Goal: Information Seeking & Learning: Find specific fact

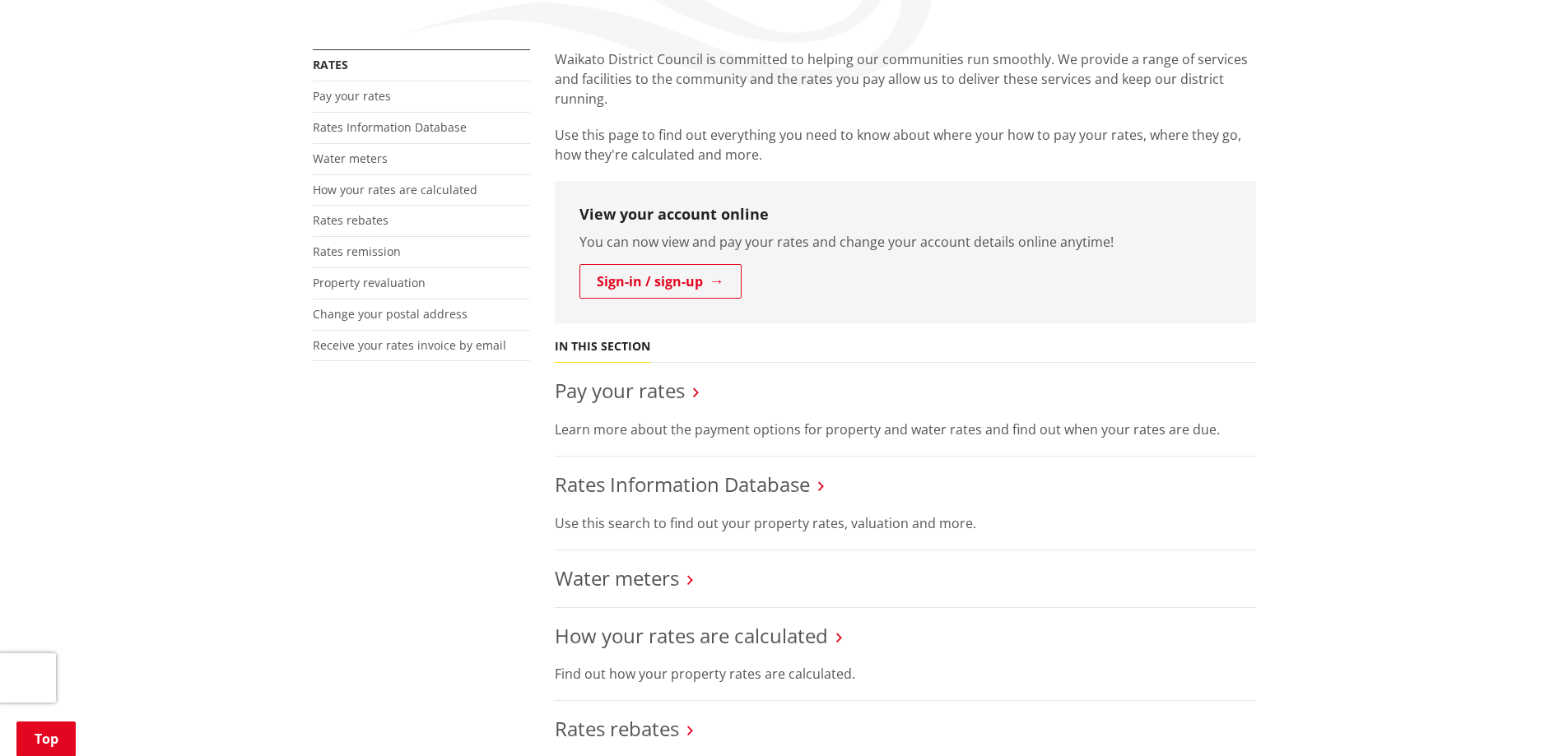
scroll to position [412, 0]
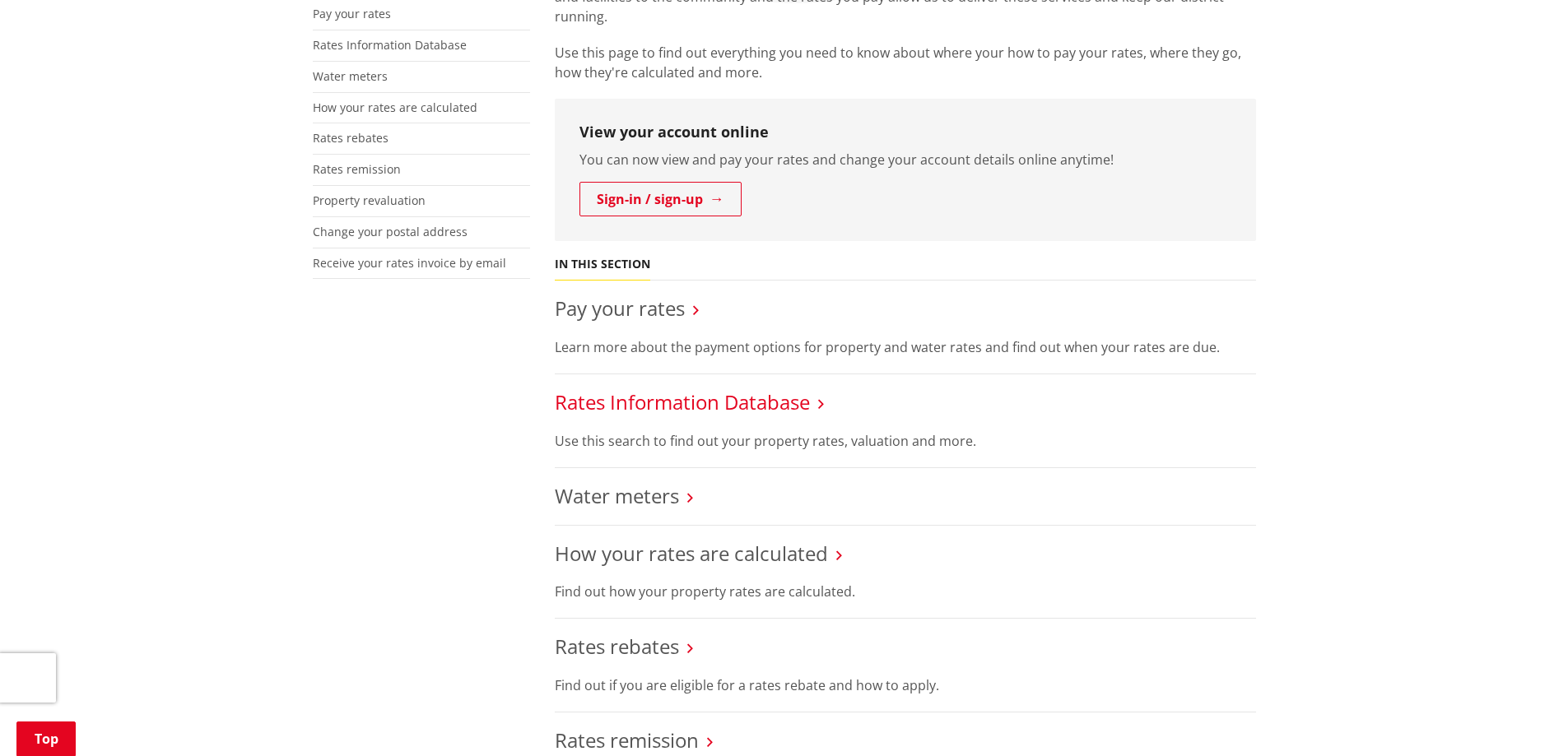
click at [808, 402] on link "Rates Information Database" at bounding box center [682, 401] width 255 height 27
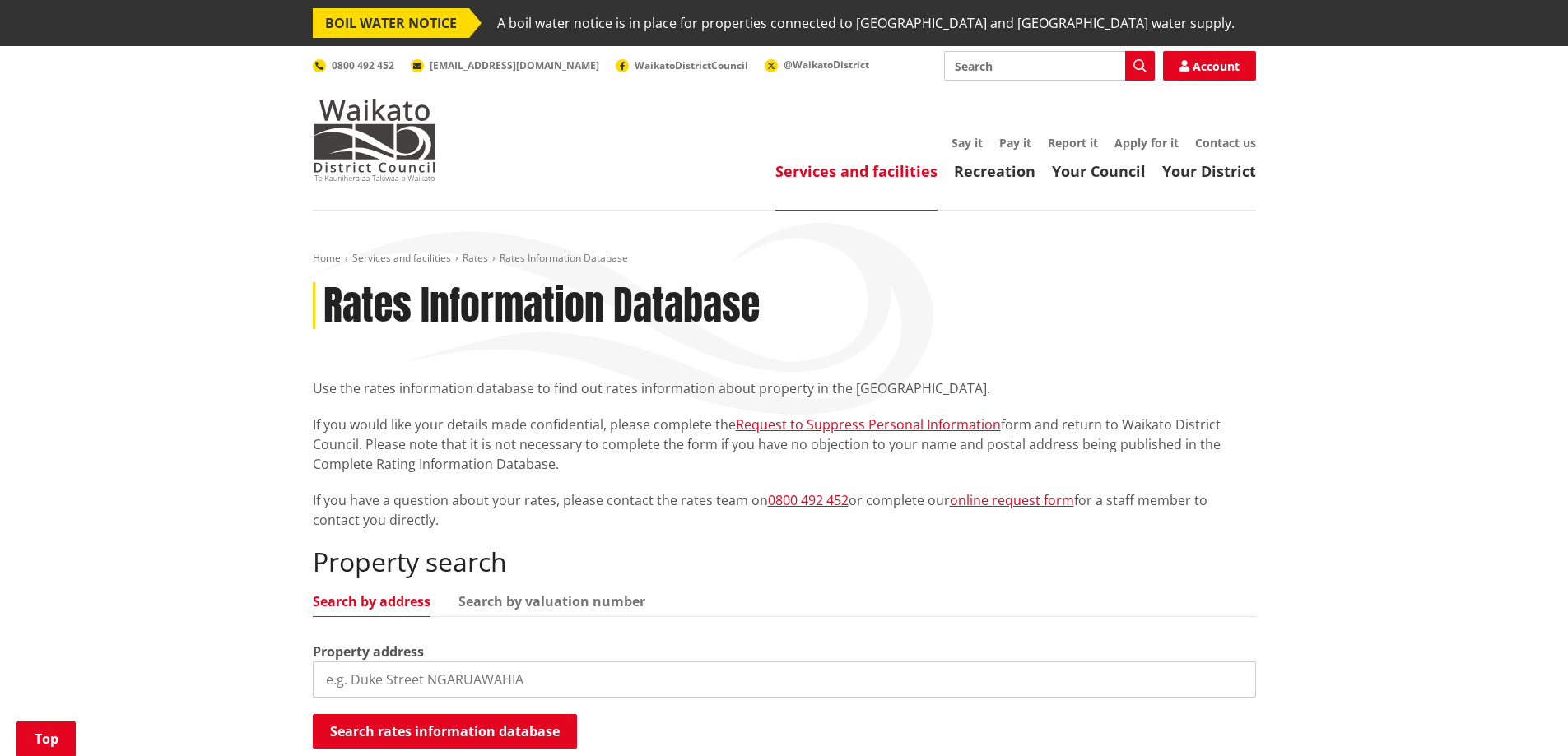
scroll to position [329, 0]
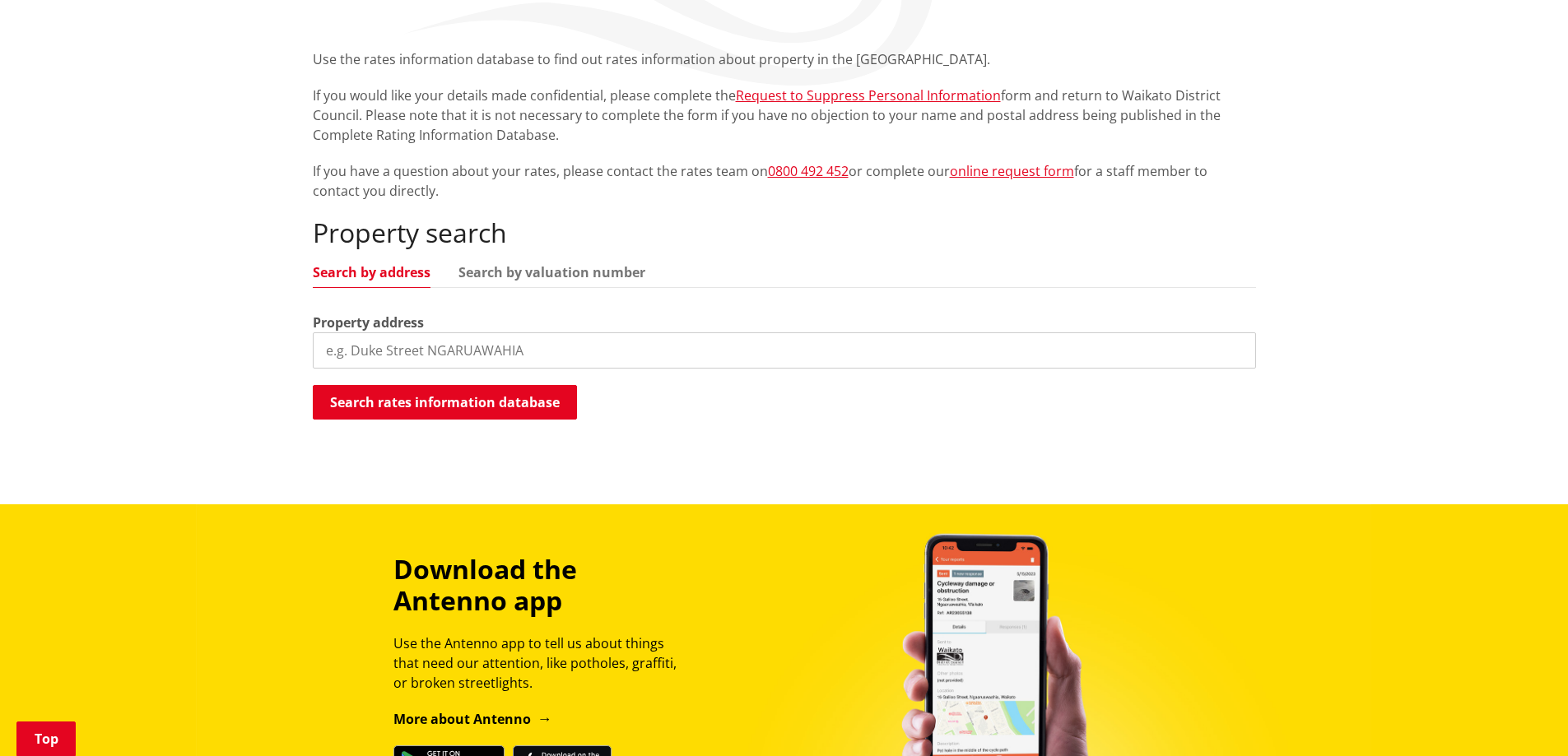
click at [434, 354] on input "search" at bounding box center [784, 350] width 943 height 36
click at [473, 399] on button "Search rates information database" at bounding box center [445, 401] width 264 height 35
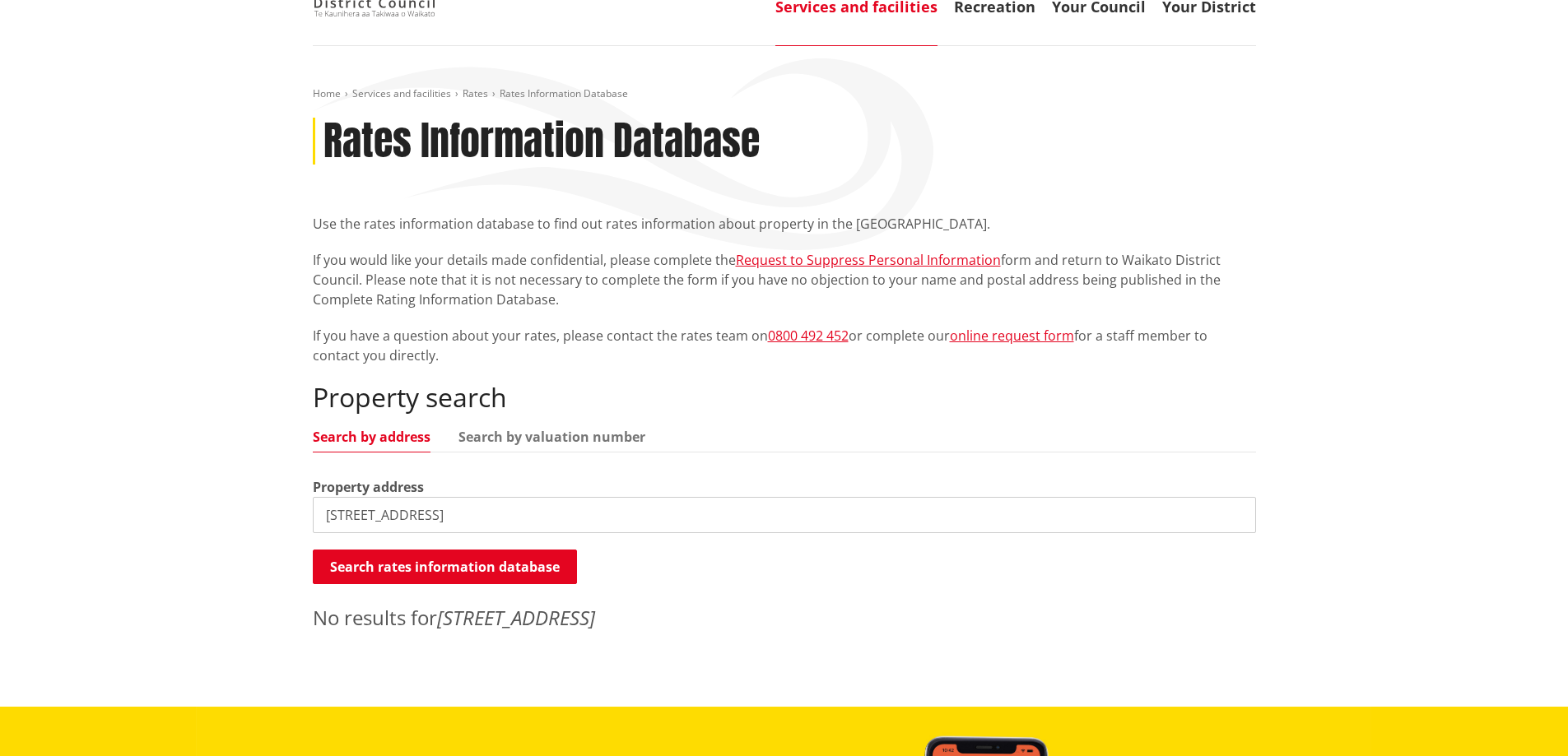
scroll to position [82, 0]
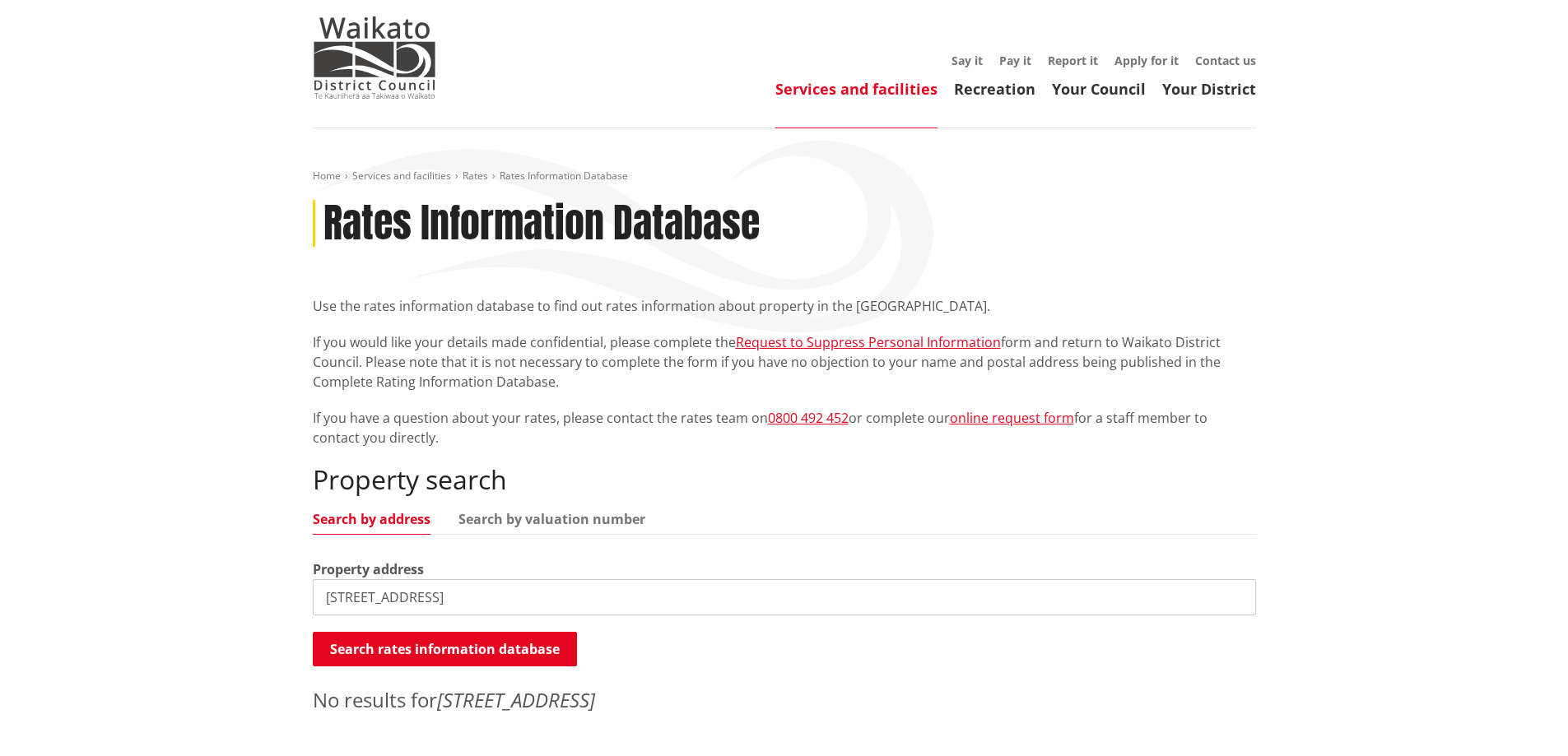
click at [472, 595] on input "111 Abingdon Place" at bounding box center [784, 596] width 943 height 36
type input "111 Abingdon Place, Thames"
click at [509, 638] on button "Search rates information database" at bounding box center [445, 649] width 264 height 35
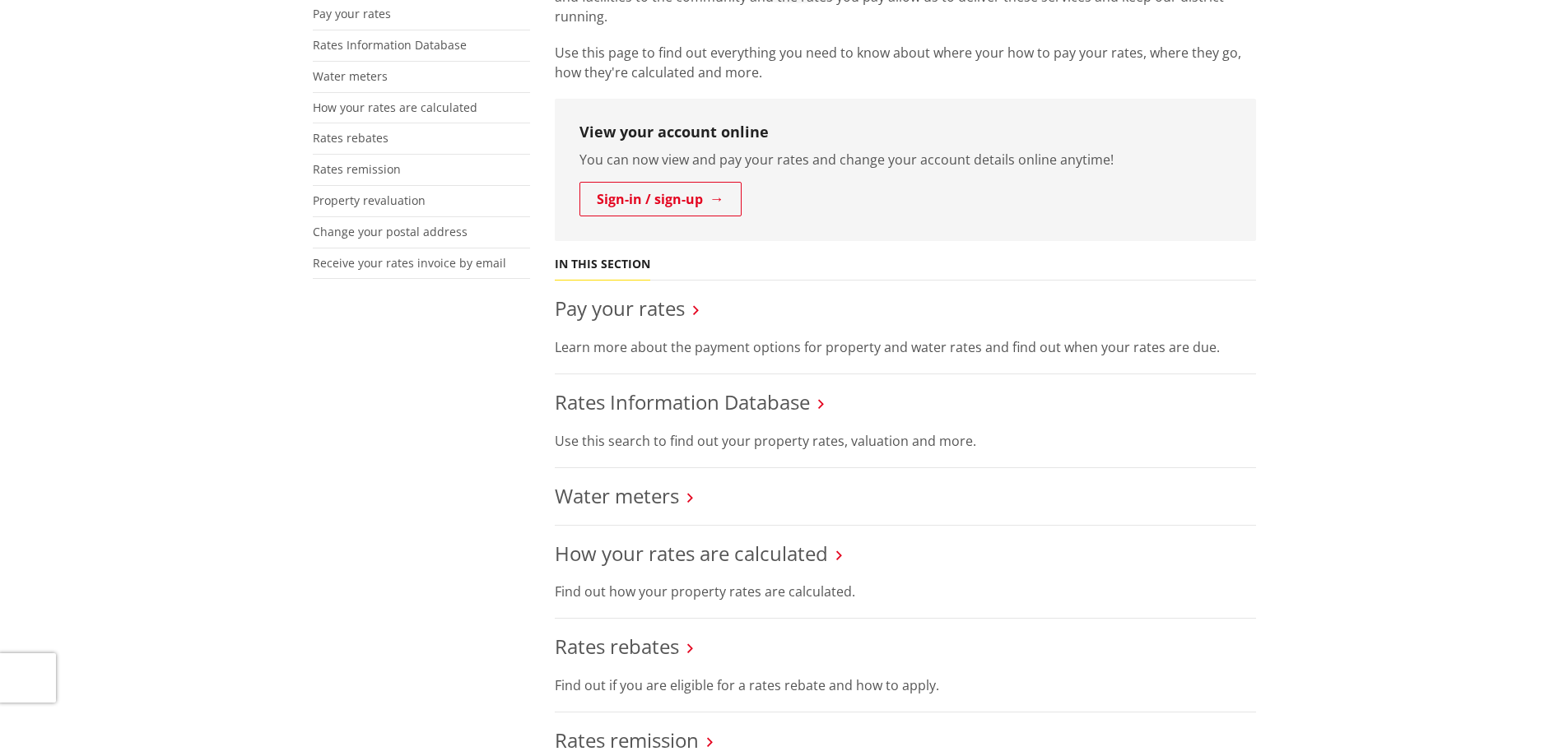
scroll to position [412, 0]
click at [610, 312] on link "Pay your rates" at bounding box center [619, 308] width 130 height 27
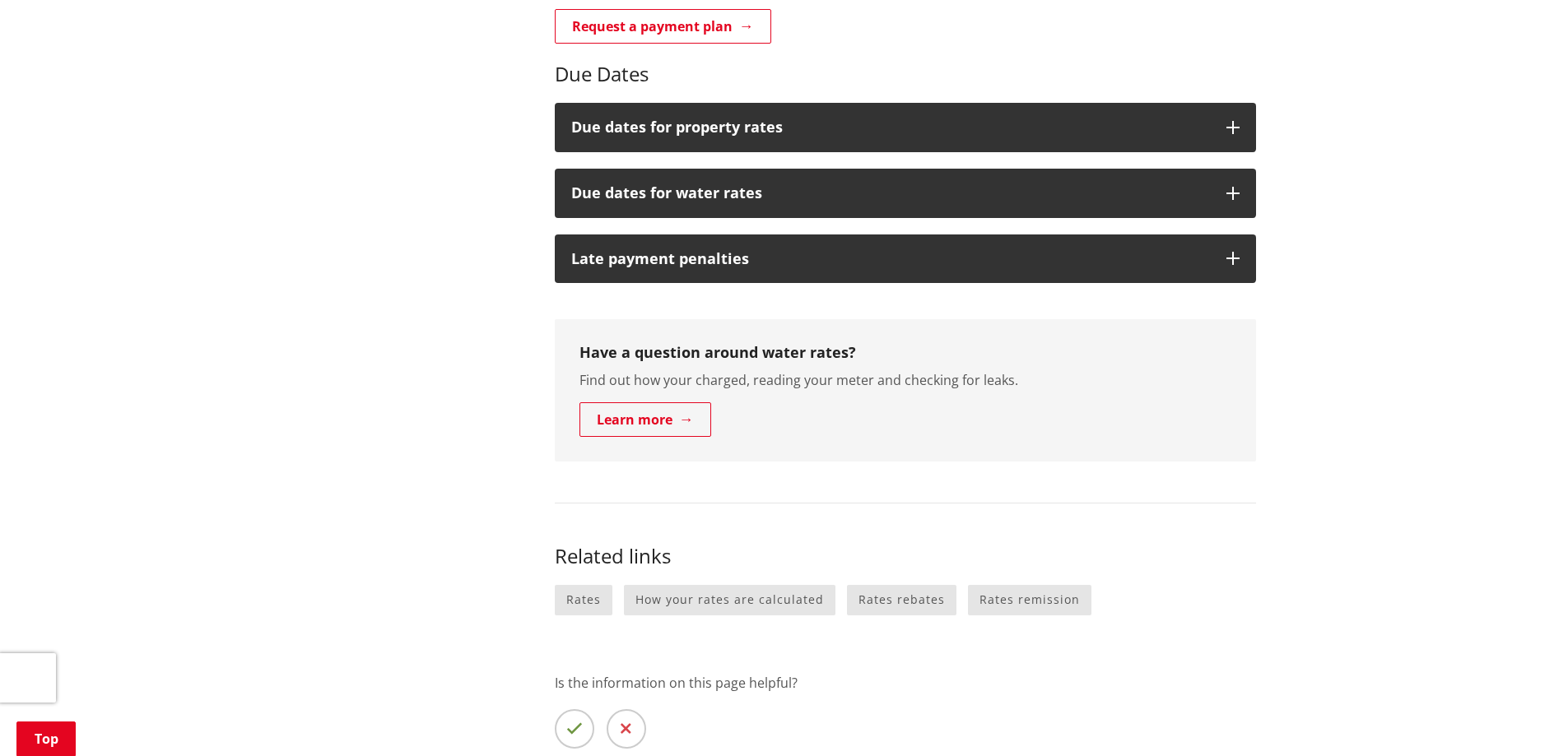
scroll to position [987, 0]
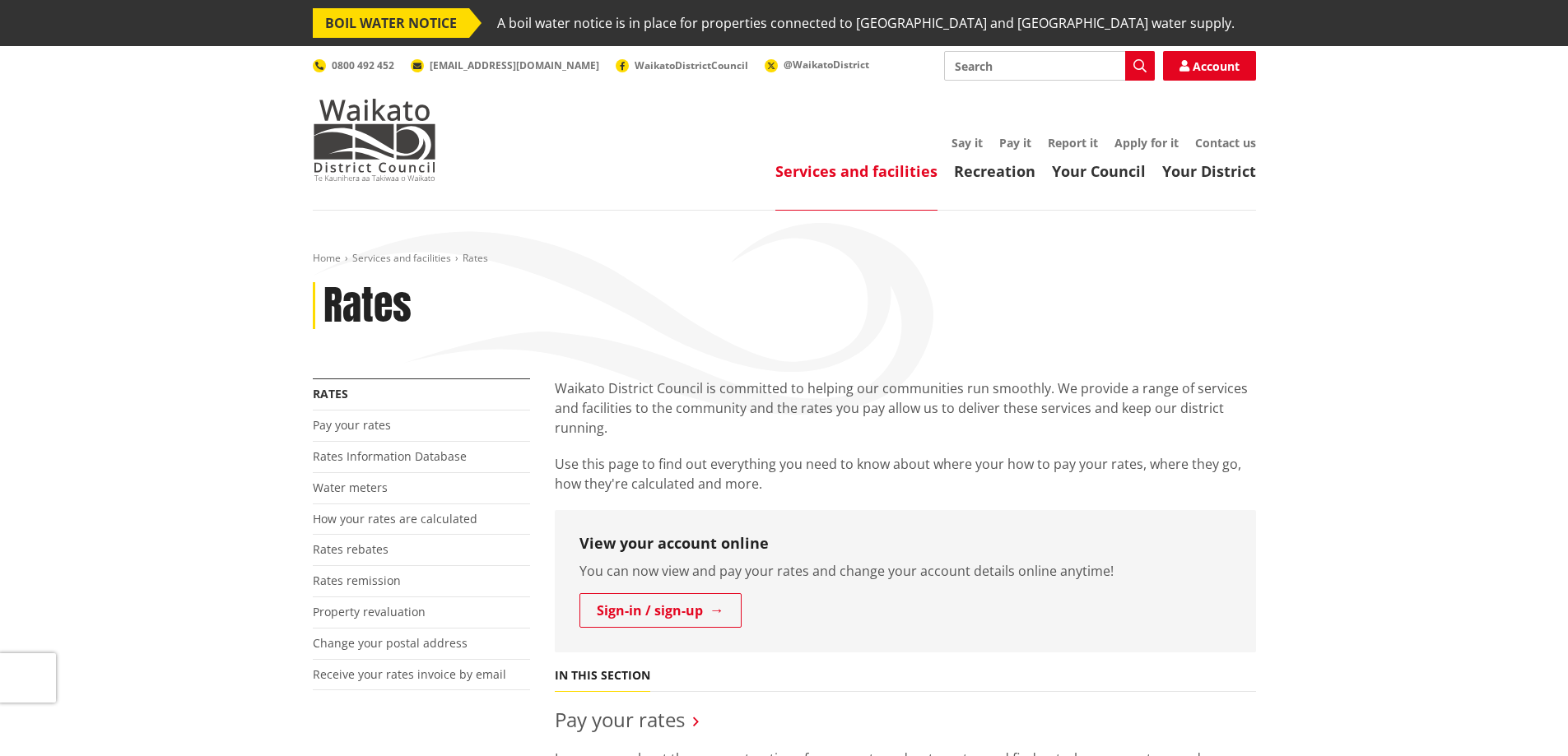
scroll to position [412, 0]
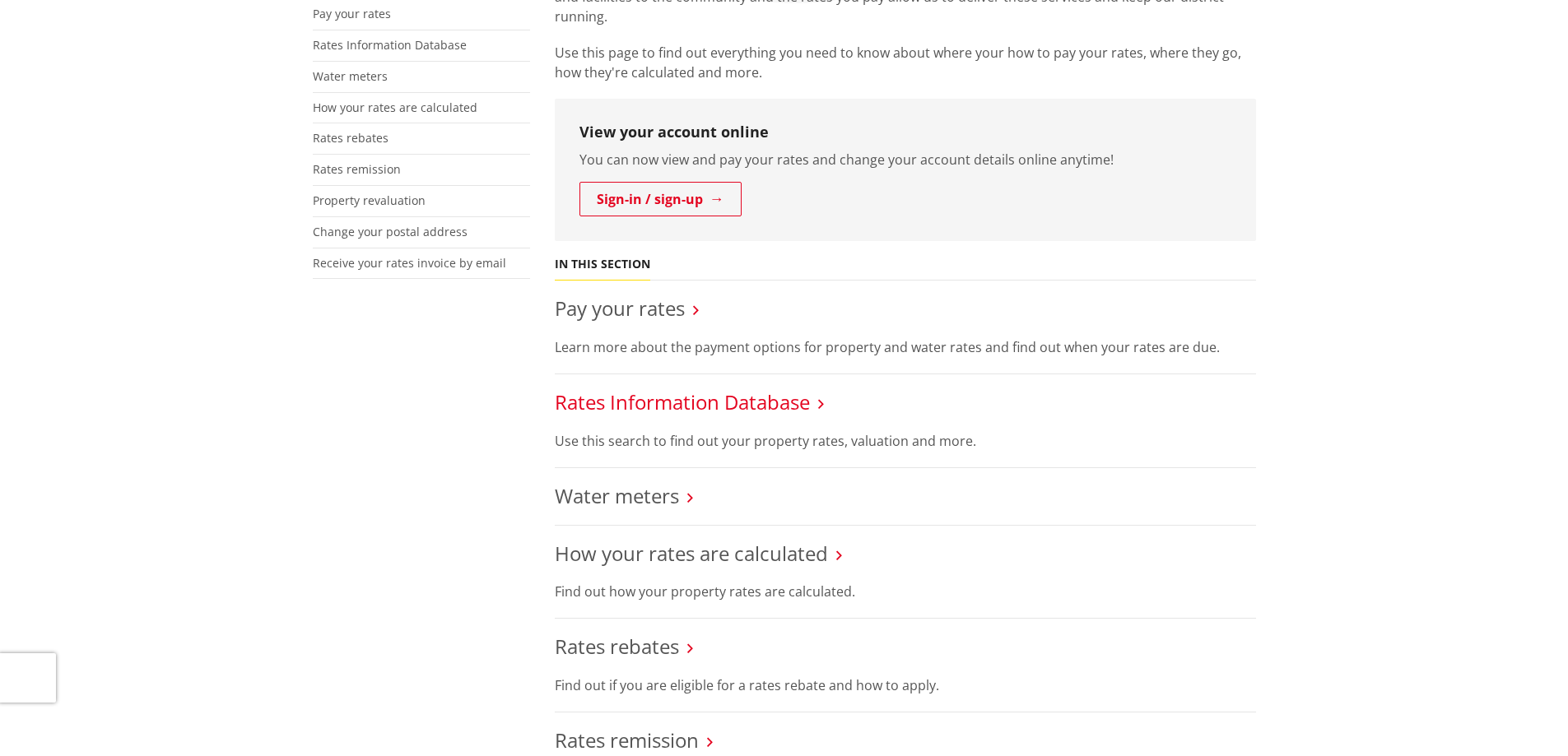
click at [706, 402] on link "Rates Information Database" at bounding box center [682, 401] width 255 height 27
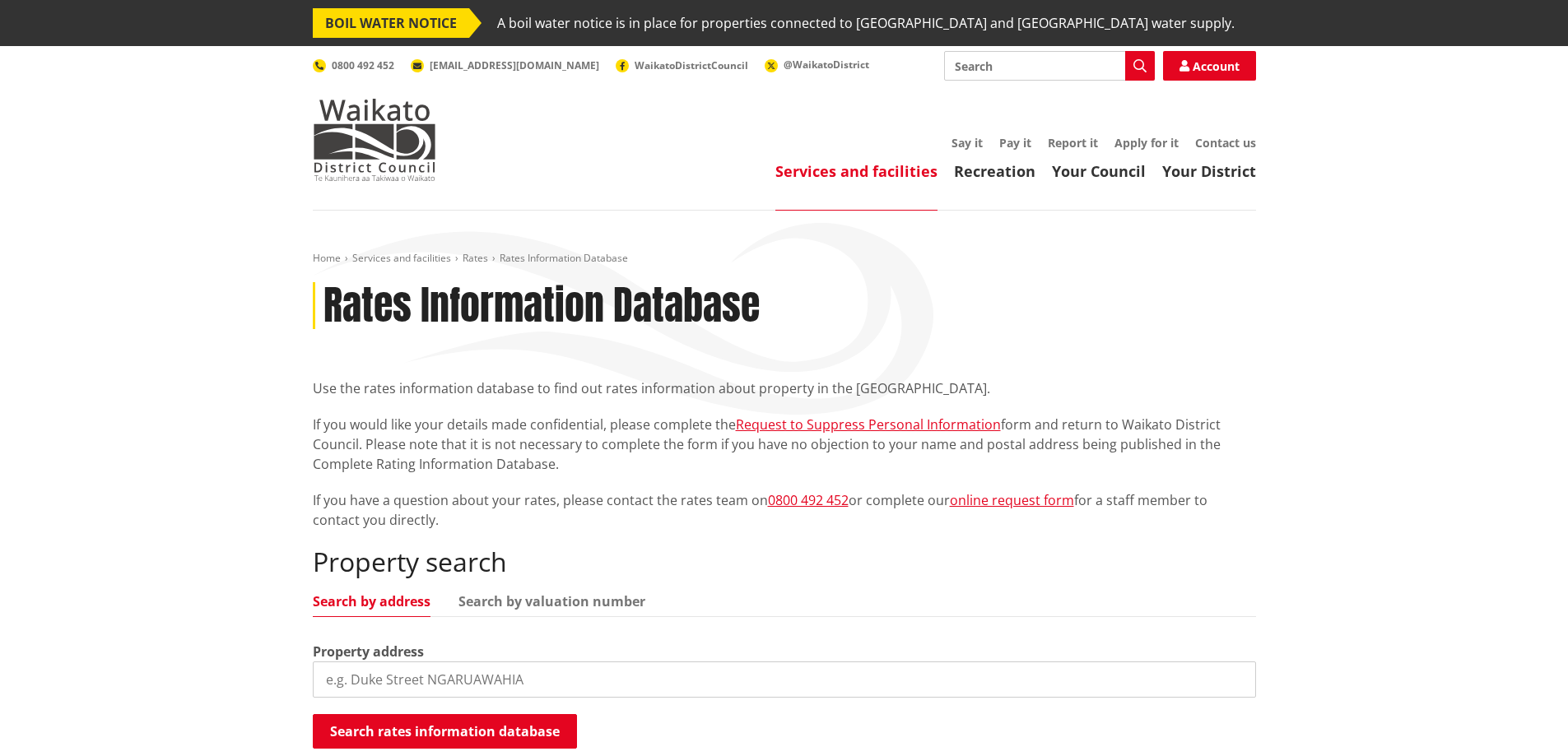
scroll to position [246, 0]
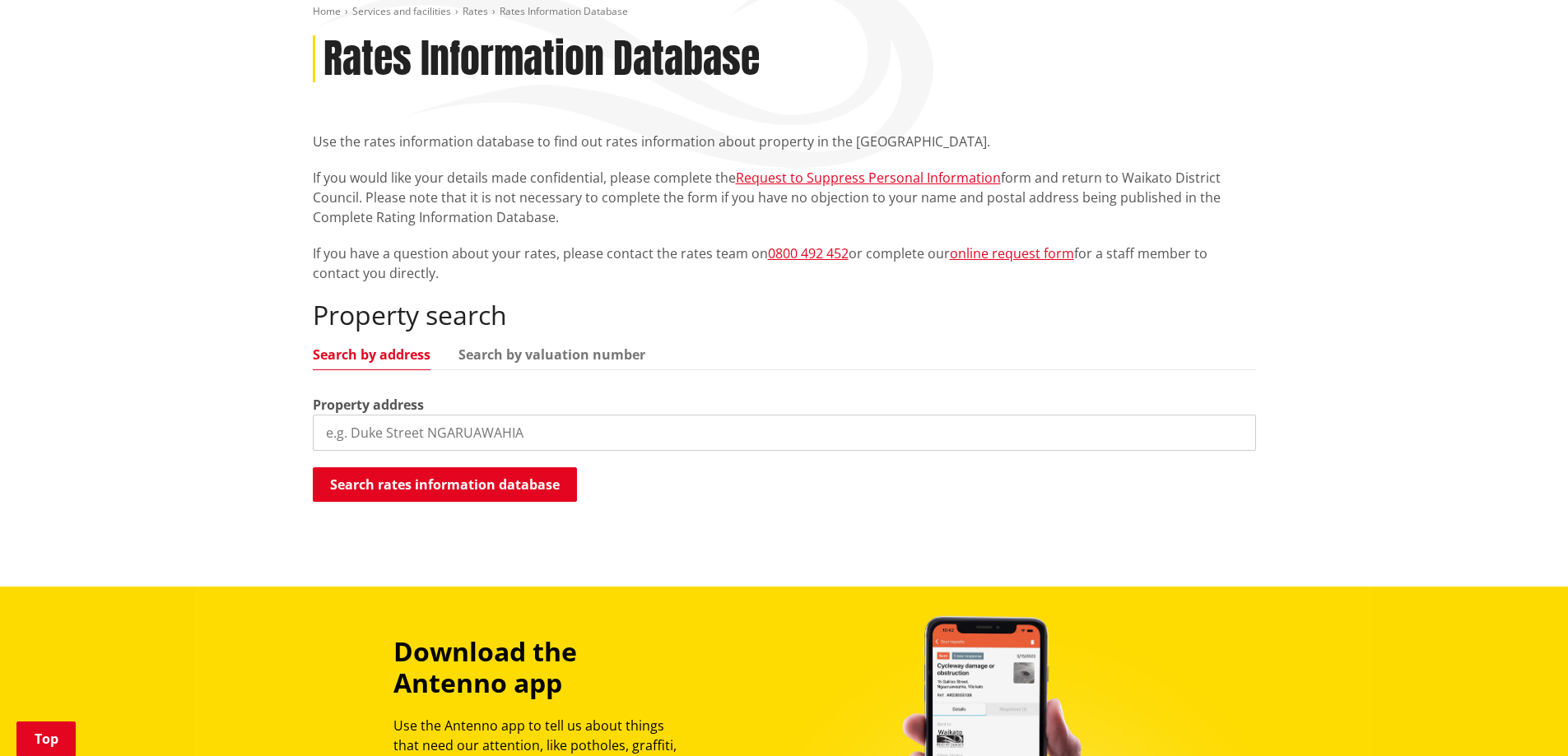
click at [430, 433] on input "search" at bounding box center [784, 432] width 943 height 36
type input "[GEOGRAPHIC_DATA]"
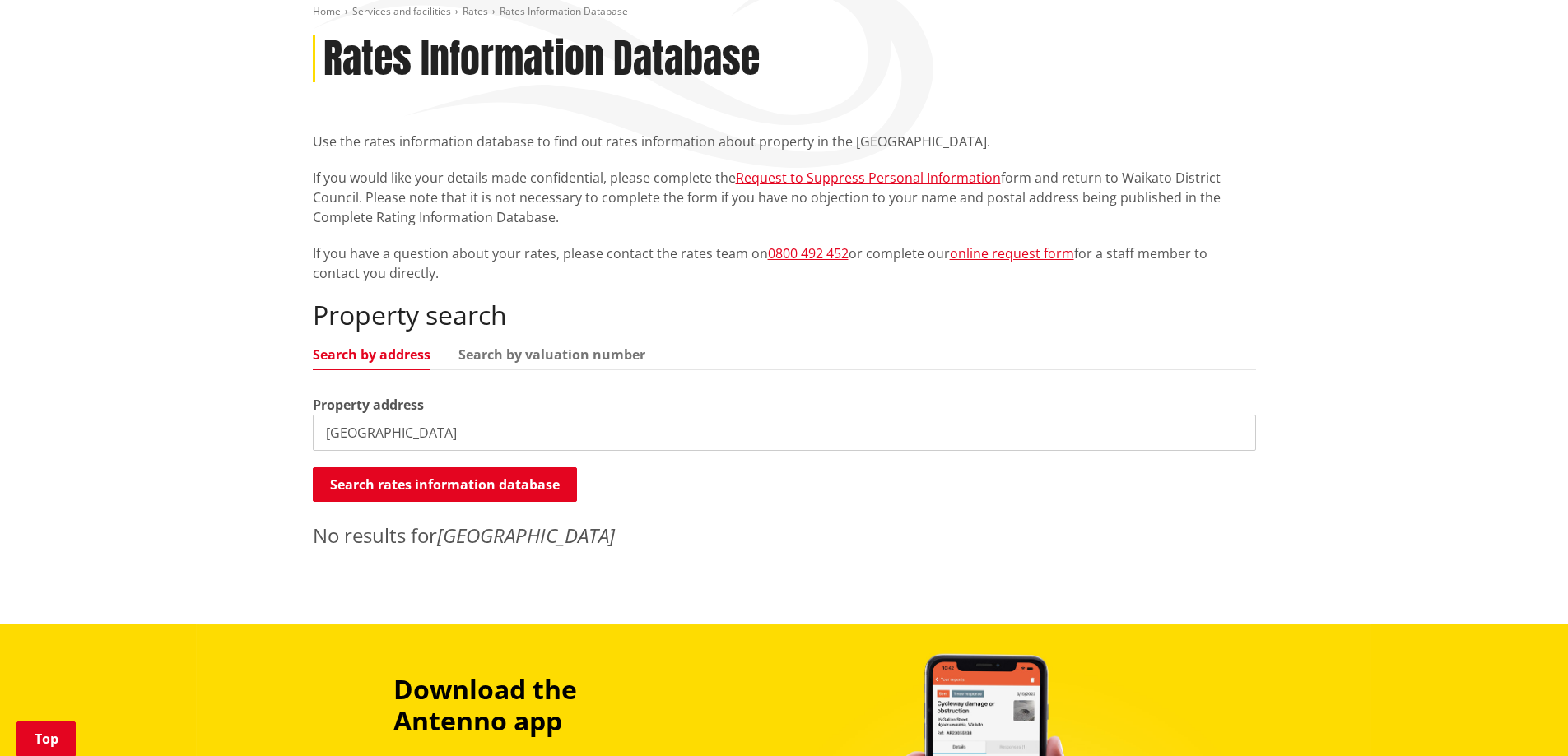
drag, startPoint x: 426, startPoint y: 426, endPoint x: 243, endPoint y: 412, distance: 183.5
click at [243, 413] on div "Home Services and facilities Rates Rates Information Database Rates Information…" at bounding box center [784, 294] width 1568 height 661
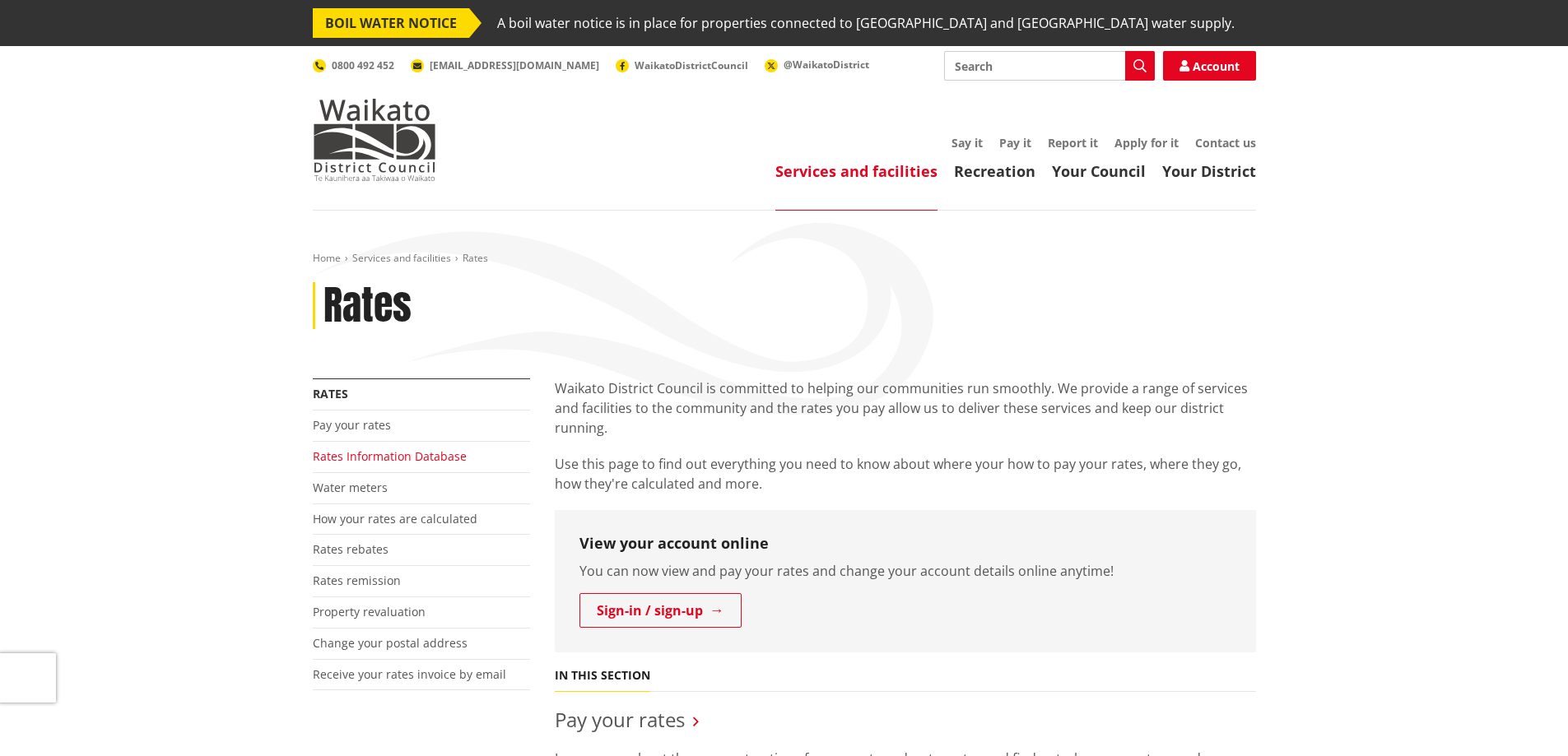
click at [378, 457] on link "Rates Information Database" at bounding box center [389, 455] width 154 height 16
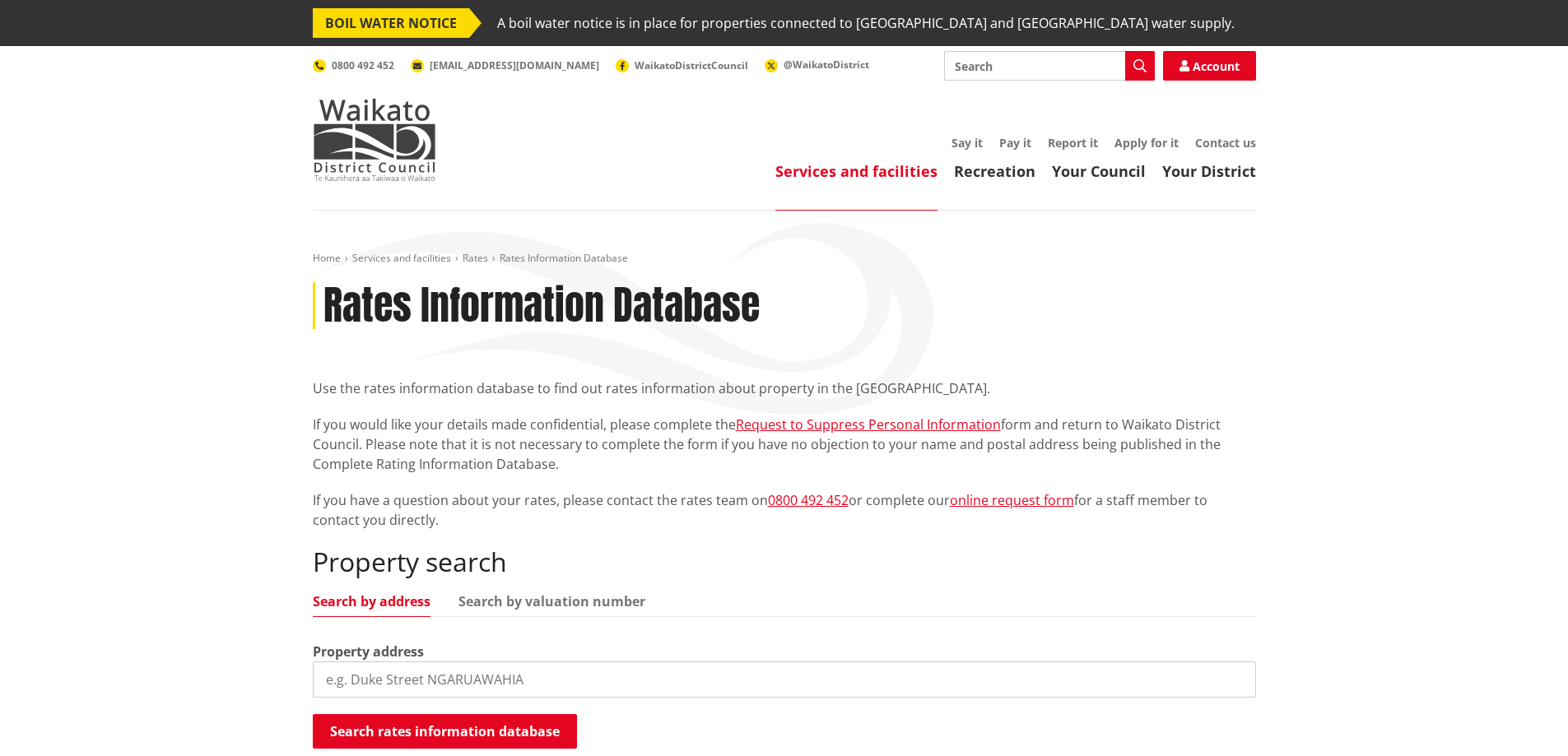
scroll to position [164, 0]
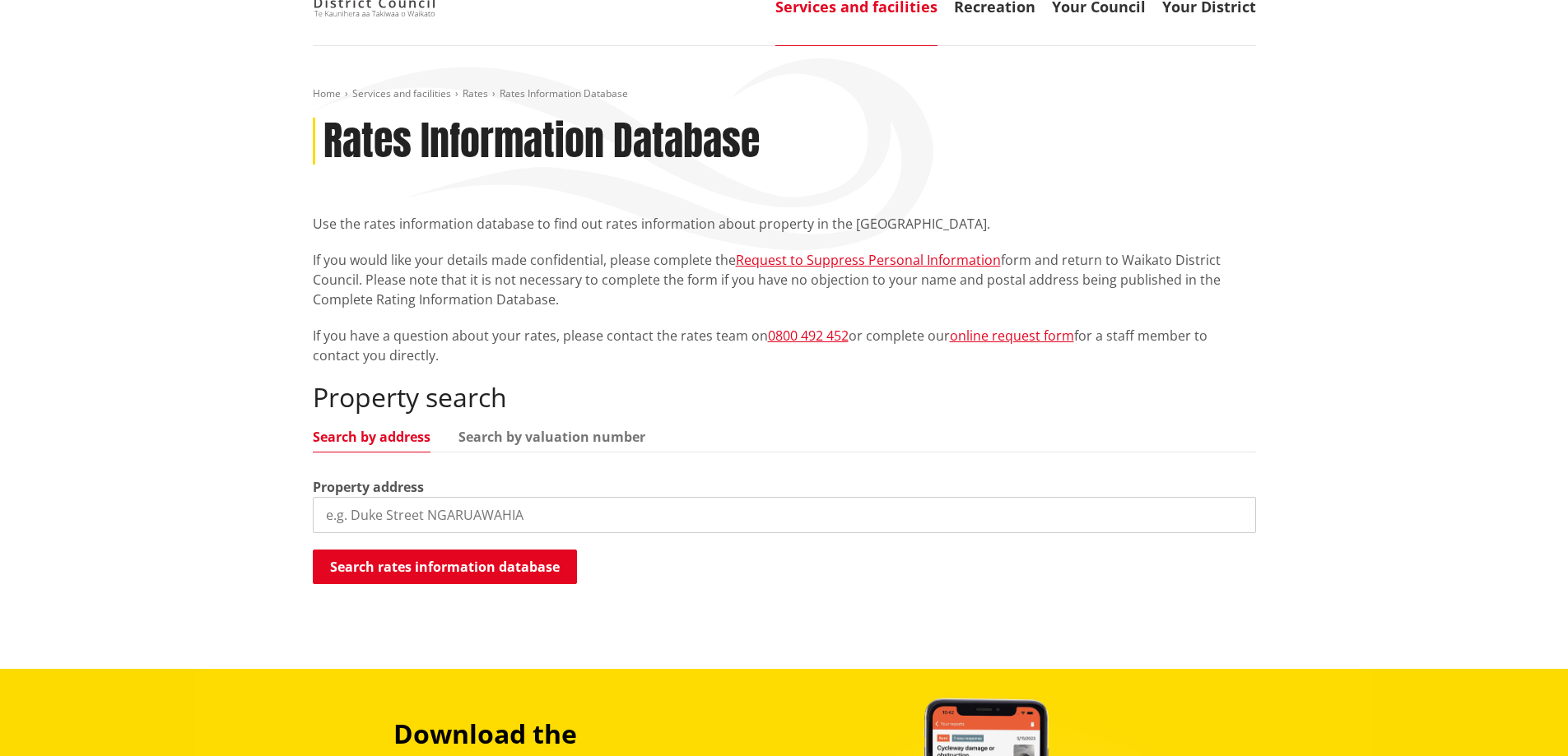
click at [446, 511] on input "search" at bounding box center [784, 514] width 943 height 36
type input "17 Snell Street"
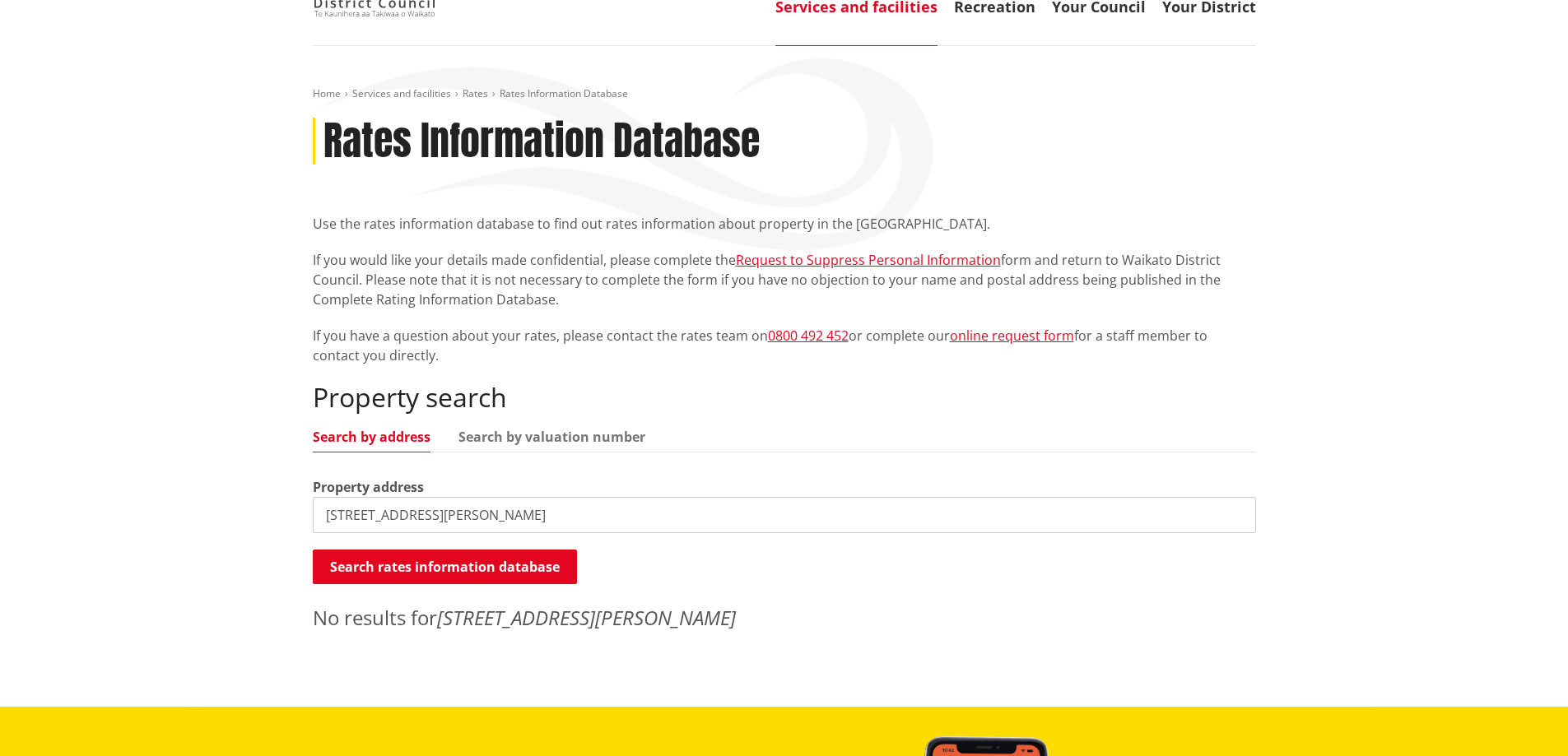
drag, startPoint x: 447, startPoint y: 511, endPoint x: 267, endPoint y: 492, distance: 181.0
click at [267, 492] on div "Home Services and facilities Rates Rates Information Database Rates Information…" at bounding box center [784, 376] width 1568 height 661
click at [537, 431] on link "Search by valuation number" at bounding box center [552, 437] width 187 height 13
click at [378, 436] on link "Search by address" at bounding box center [372, 437] width 118 height 13
click at [591, 437] on link "Search by valuation number" at bounding box center [552, 437] width 187 height 13
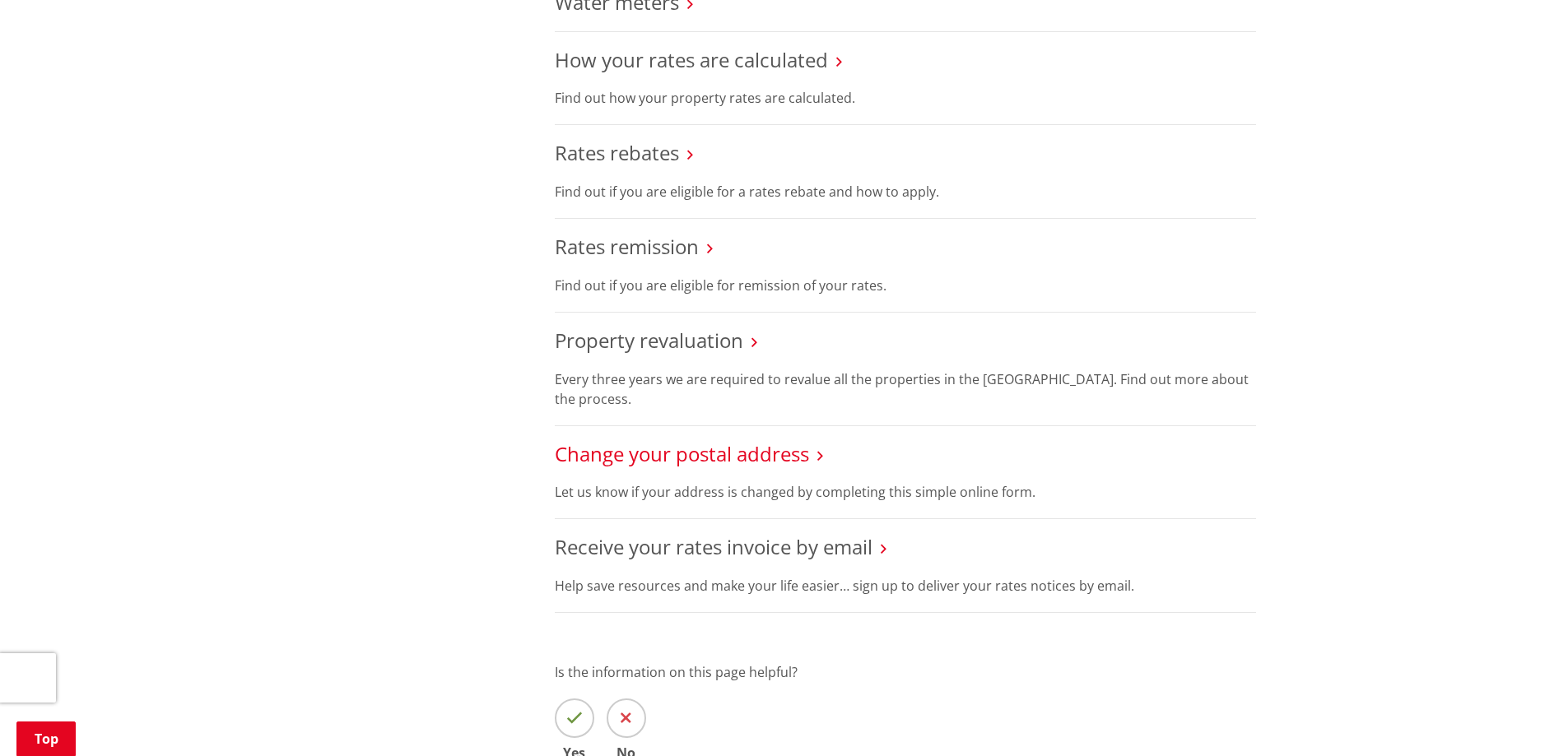
scroll to position [987, 0]
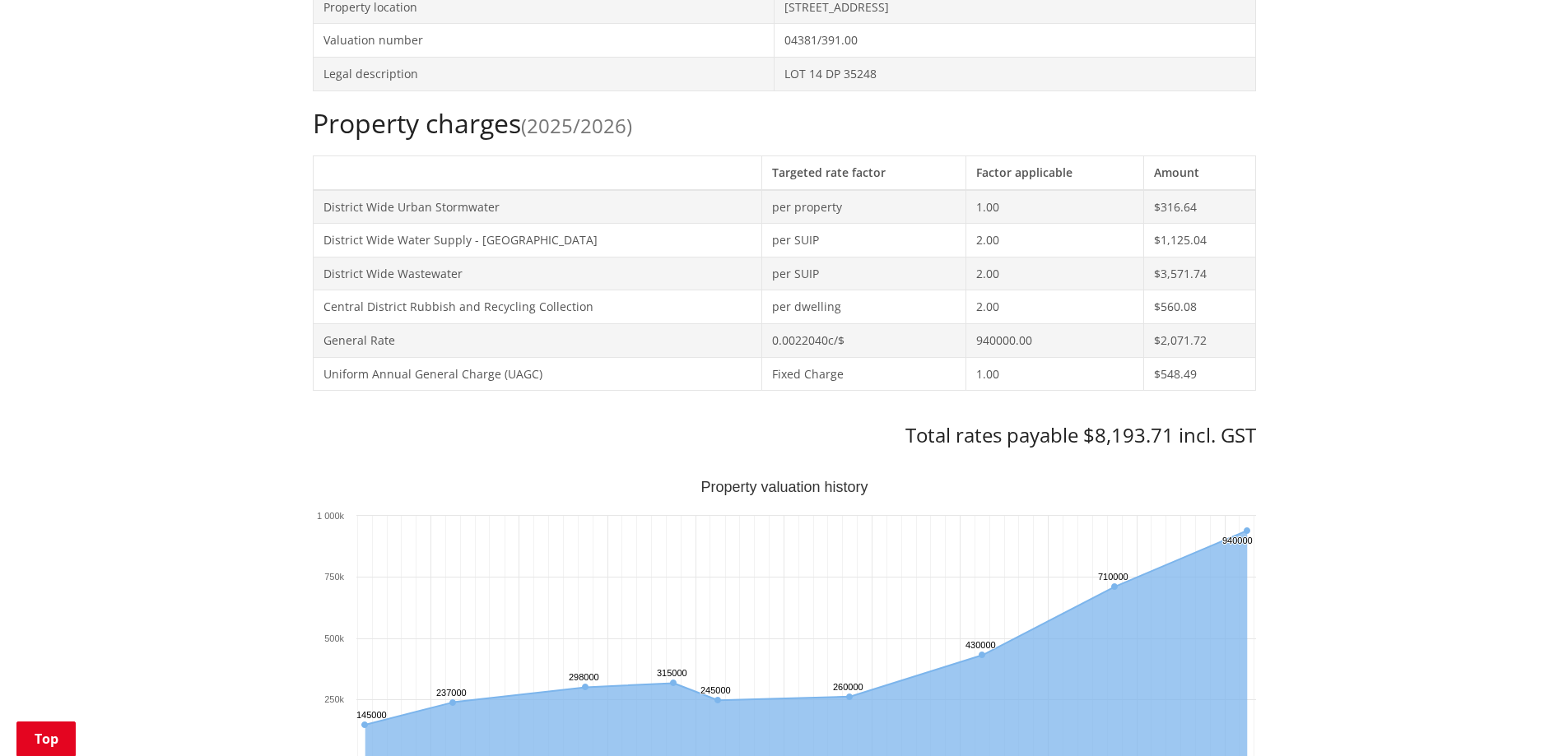
scroll to position [412, 0]
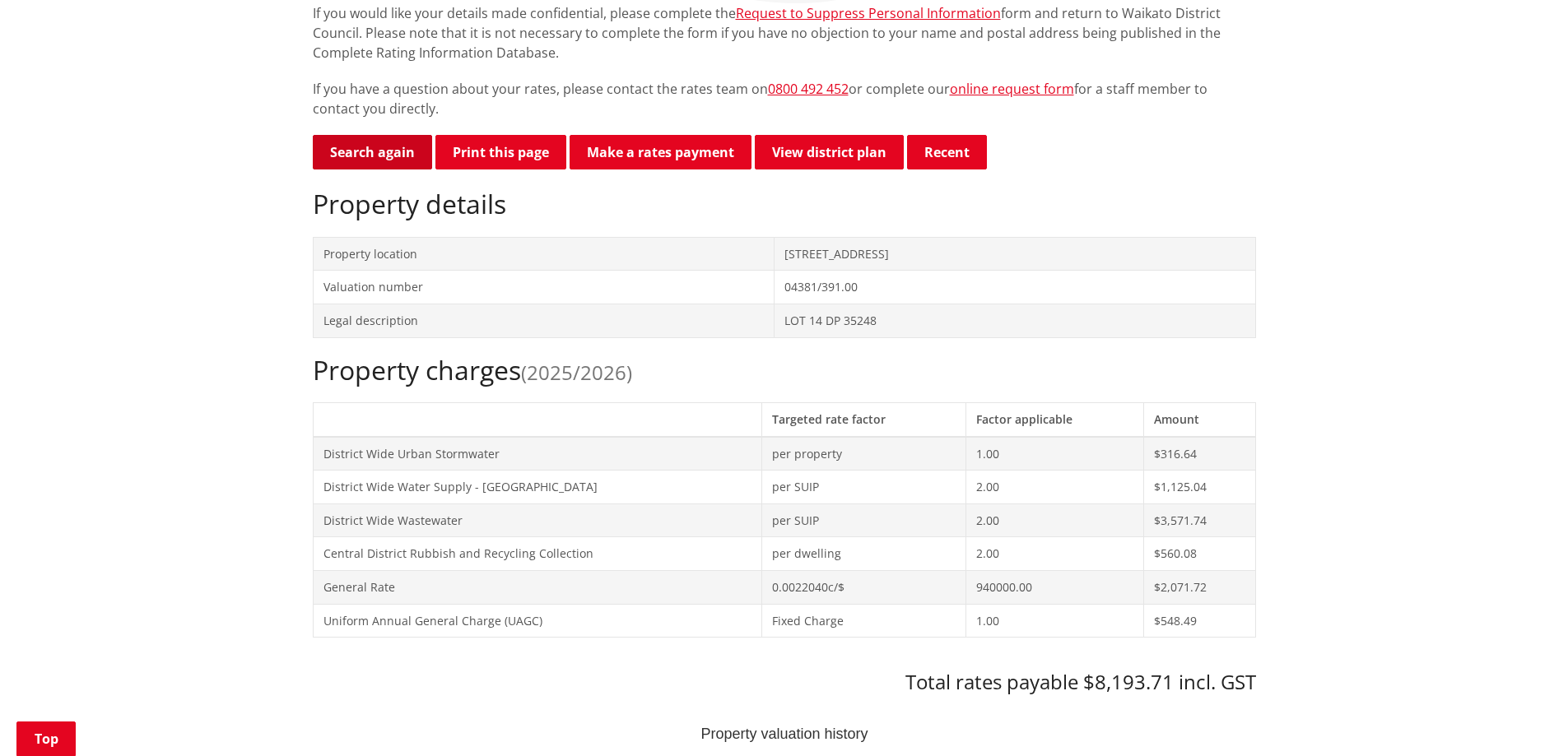
click at [378, 152] on link "Search again" at bounding box center [373, 152] width 120 height 35
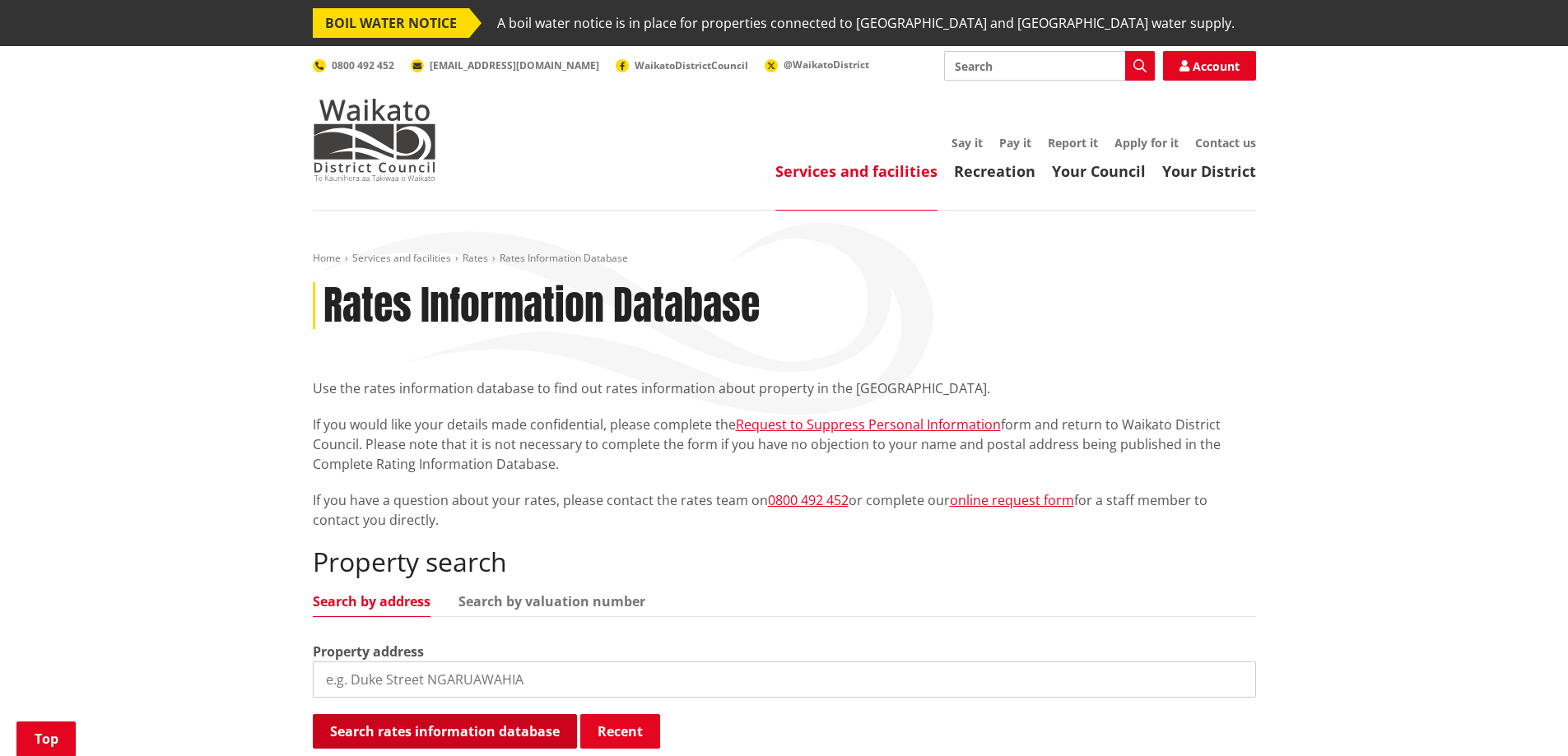
scroll to position [246, 0]
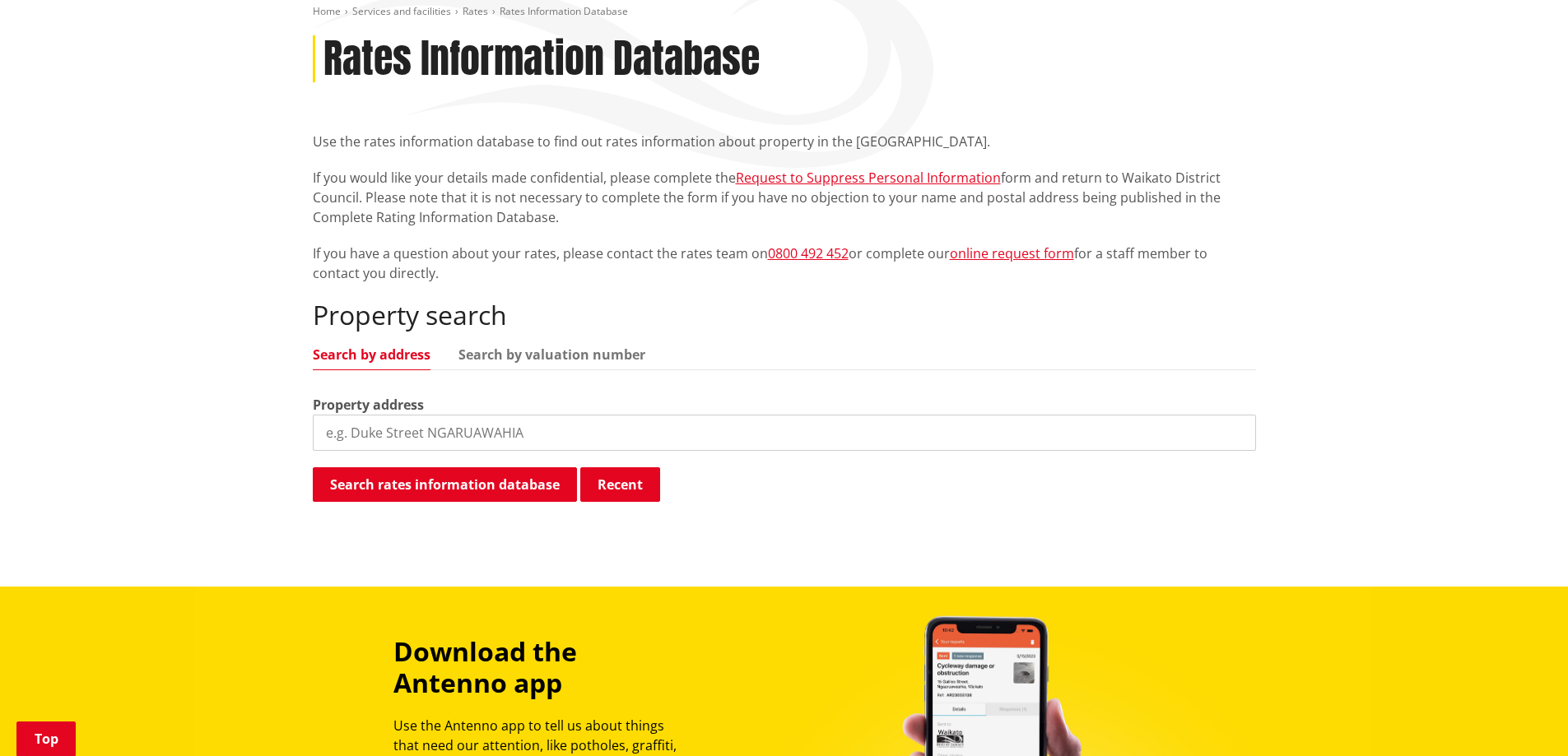
click at [407, 432] on input "search" at bounding box center [784, 432] width 943 height 36
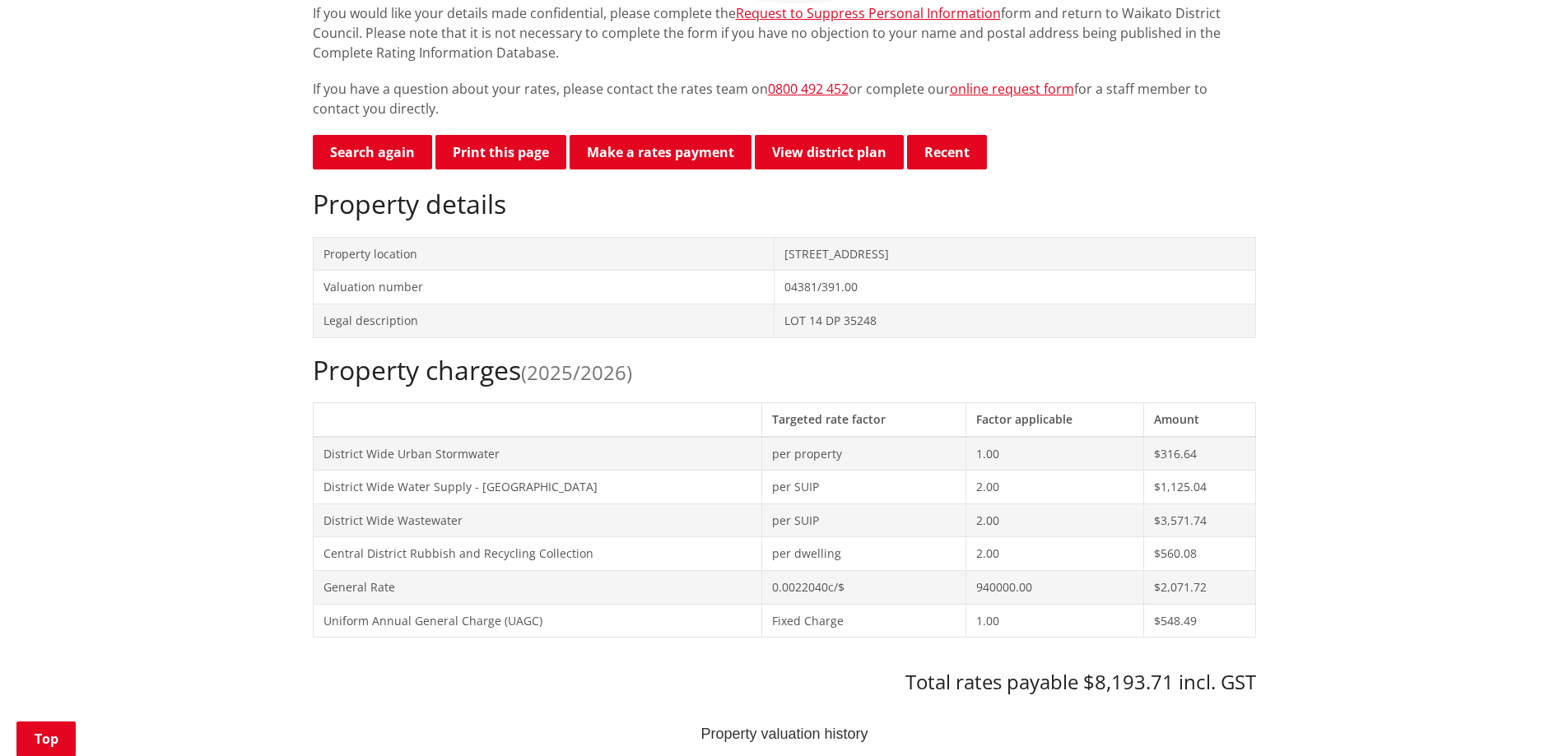
scroll to position [412, 0]
click at [379, 153] on link "Search again" at bounding box center [373, 152] width 120 height 35
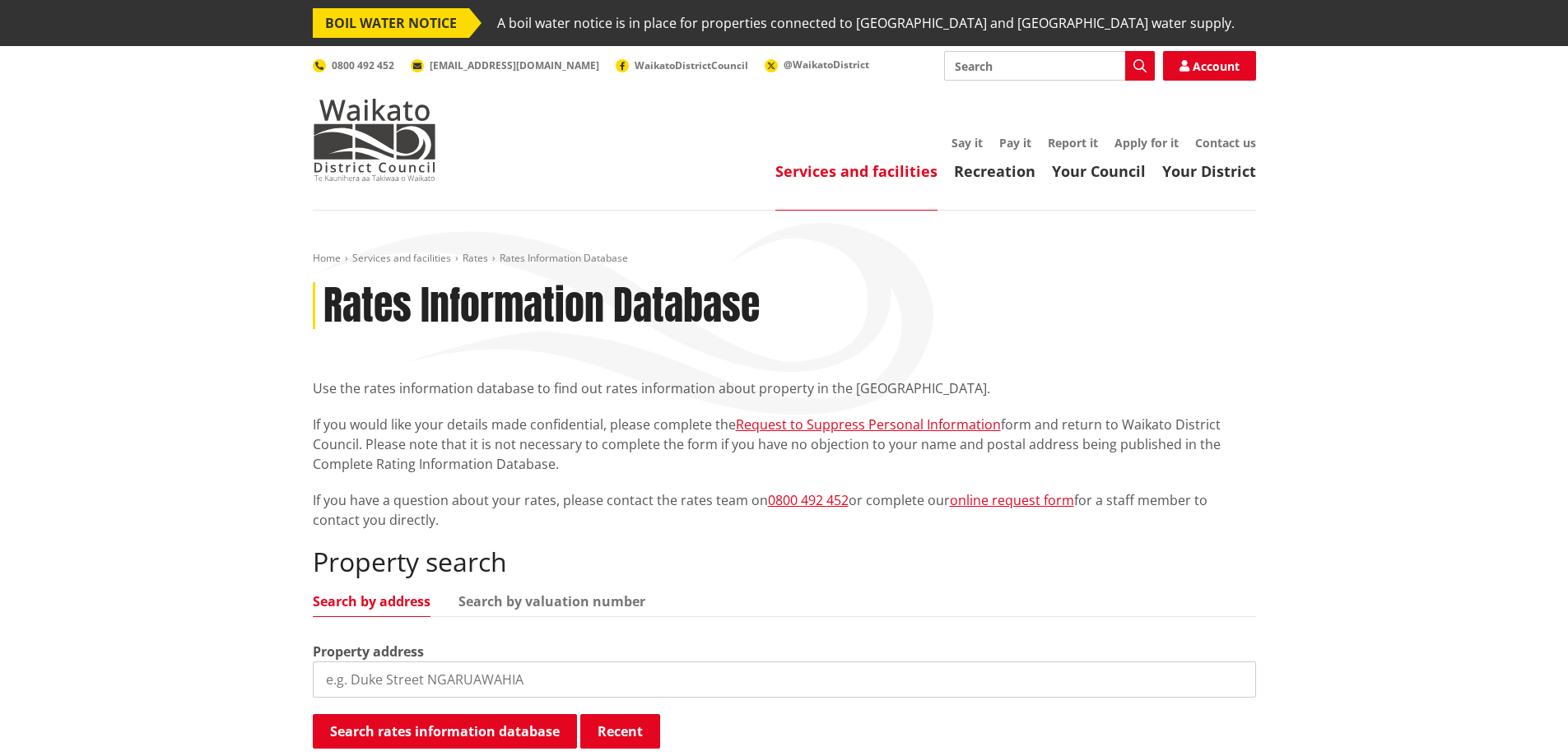
click at [427, 667] on input "search" at bounding box center [784, 679] width 943 height 36
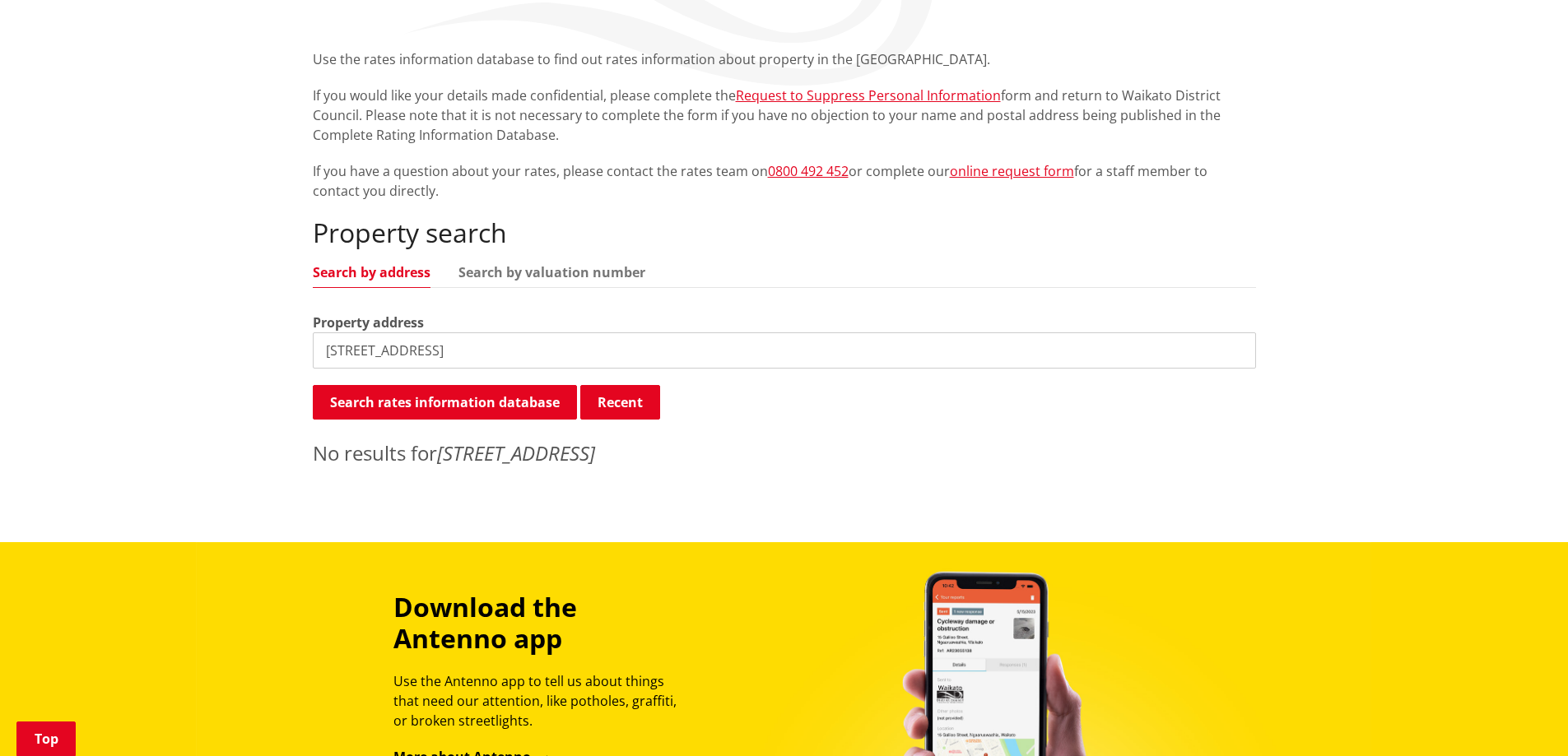
click at [525, 352] on input "111 Abingdon Place Thames" at bounding box center [784, 350] width 943 height 36
drag, startPoint x: 532, startPoint y: 357, endPoint x: 417, endPoint y: 358, distance: 115.0
click at [417, 358] on input "111 Abingdon Place Thames" at bounding box center [784, 350] width 943 height 36
type input "111 Abingdon"
drag, startPoint x: 425, startPoint y: 351, endPoint x: 246, endPoint y: 307, distance: 184.3
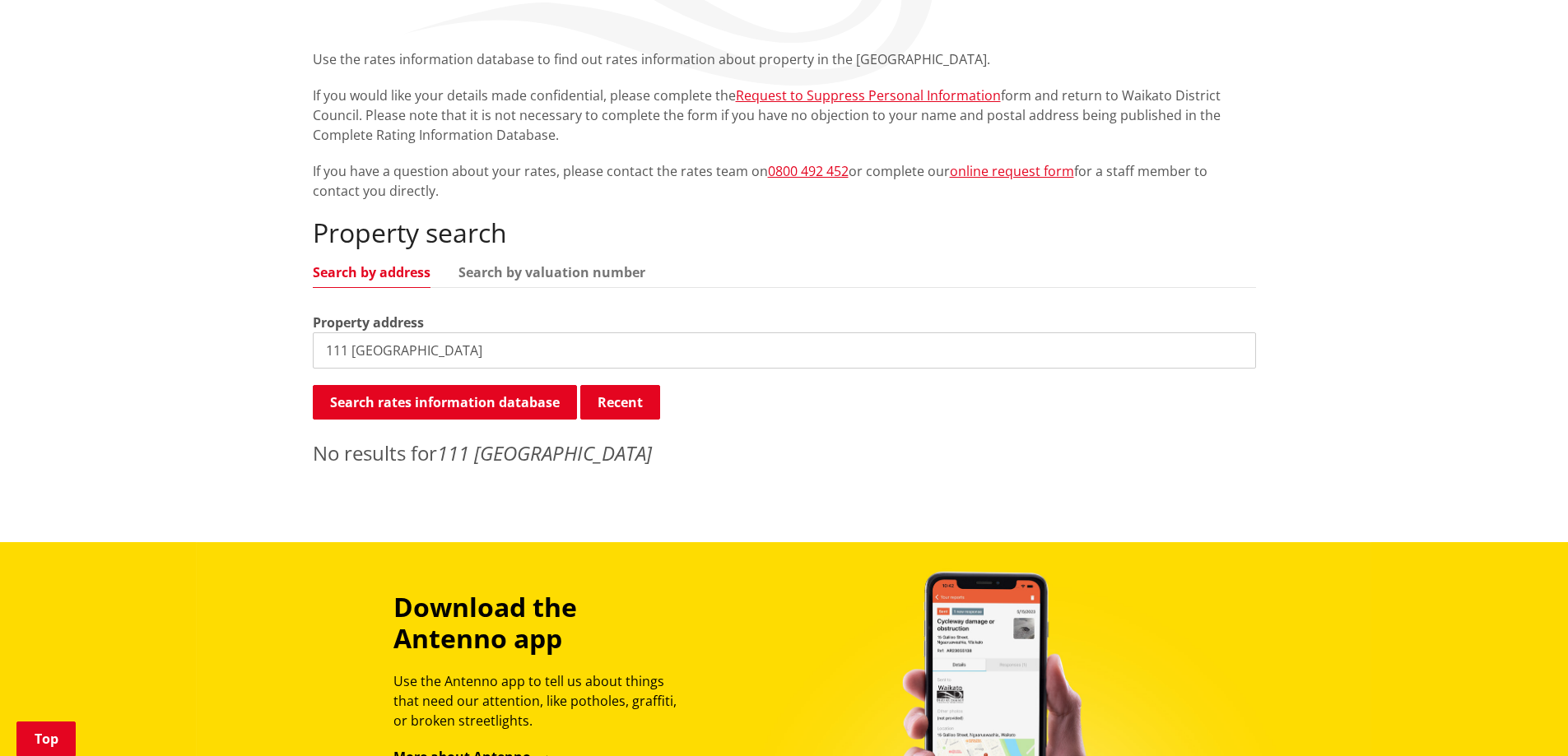
click at [275, 327] on div "Home Services and facilities Rates Rates Information Database Rates Information…" at bounding box center [784, 212] width 1568 height 661
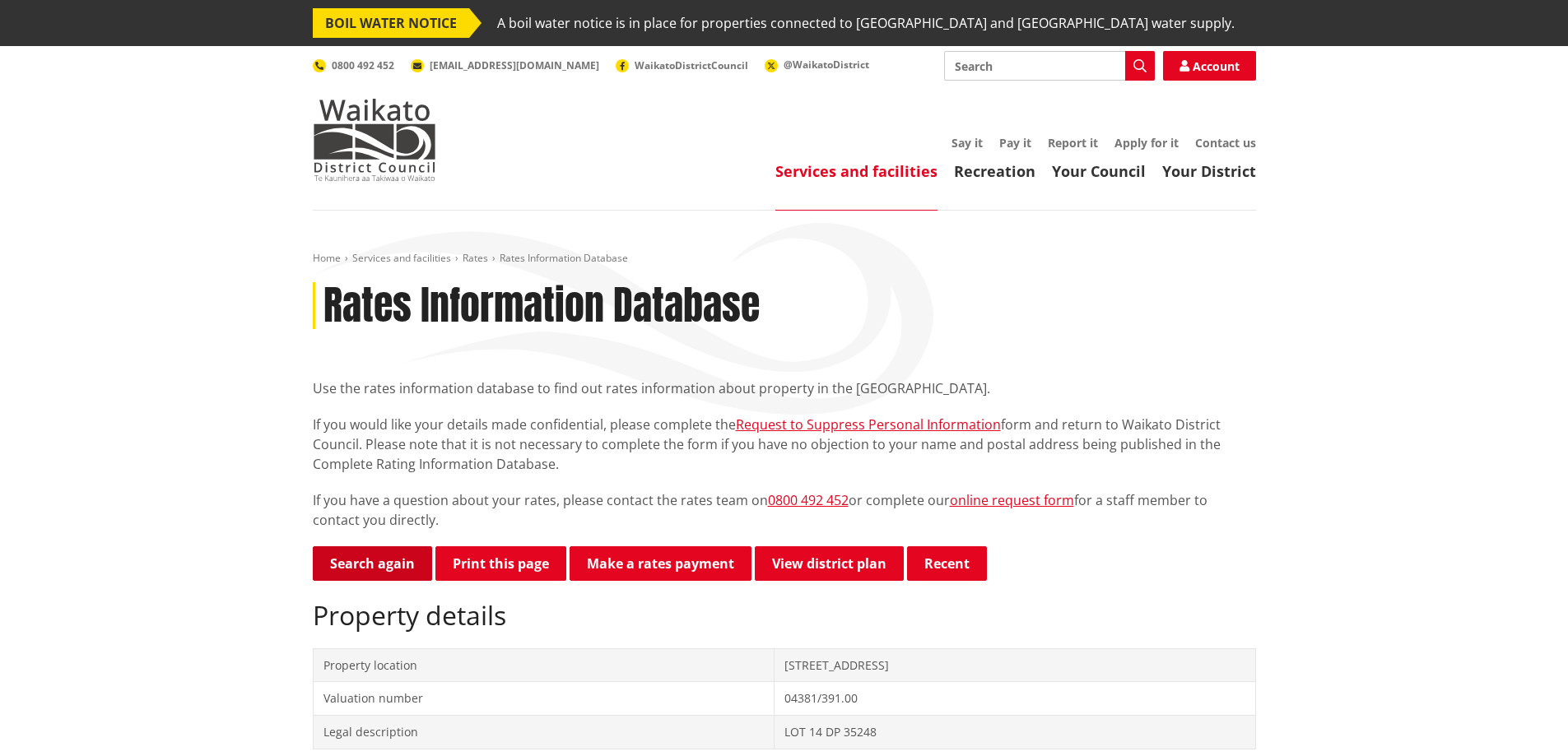
click at [371, 555] on link "Search again" at bounding box center [373, 563] width 120 height 35
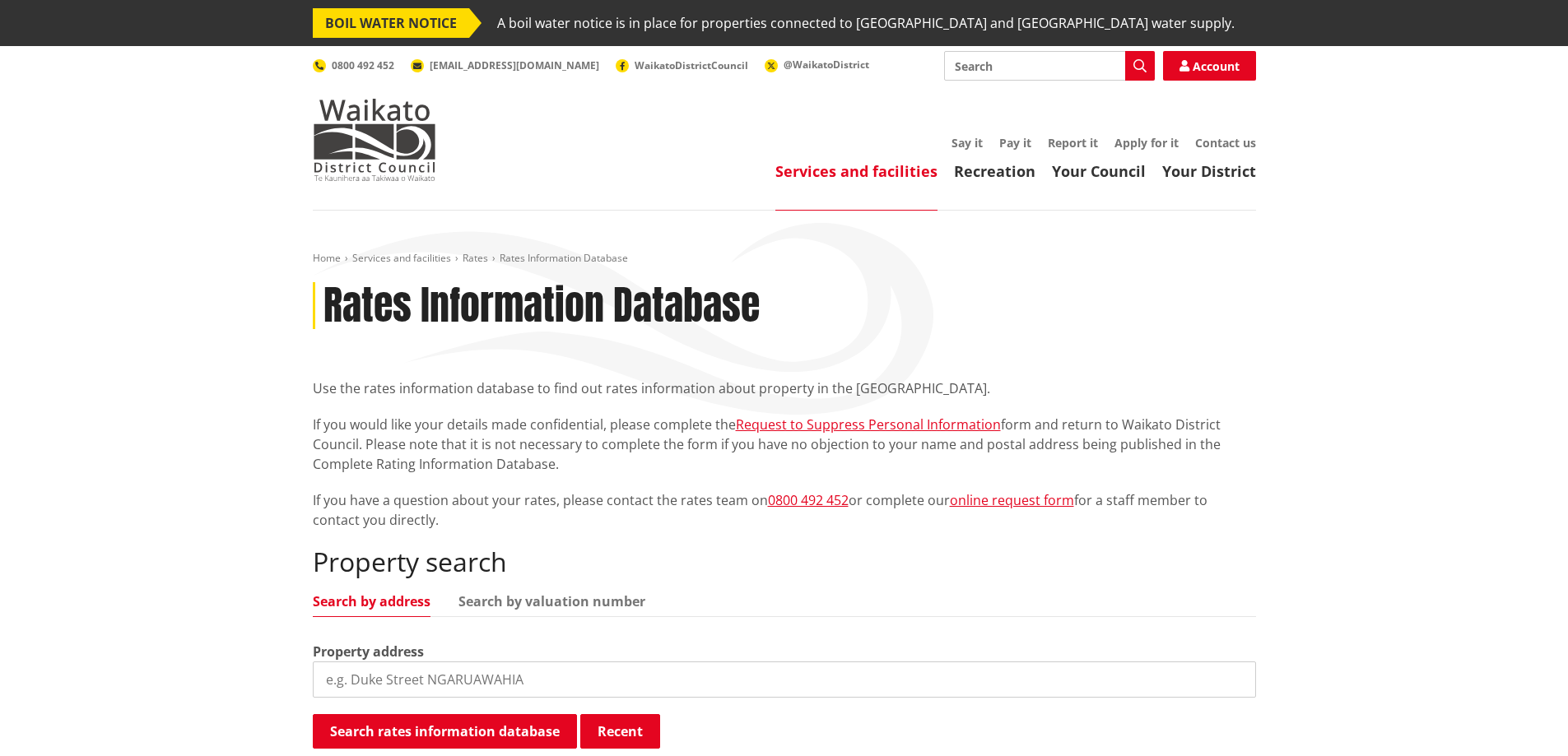
scroll to position [246, 0]
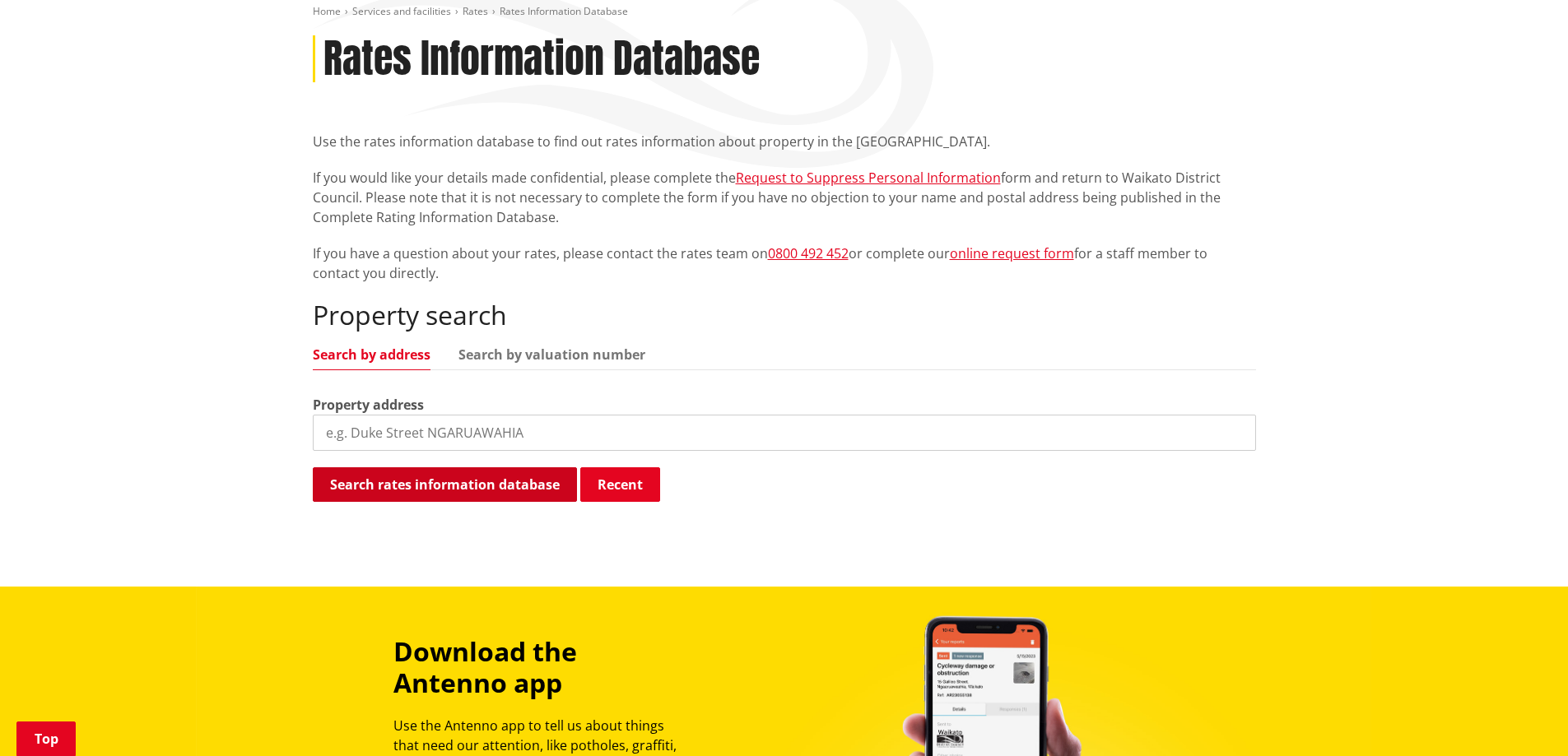
click at [503, 488] on button "Search rates information database" at bounding box center [445, 484] width 264 height 35
click at [630, 481] on button "Recent" at bounding box center [619, 484] width 79 height 35
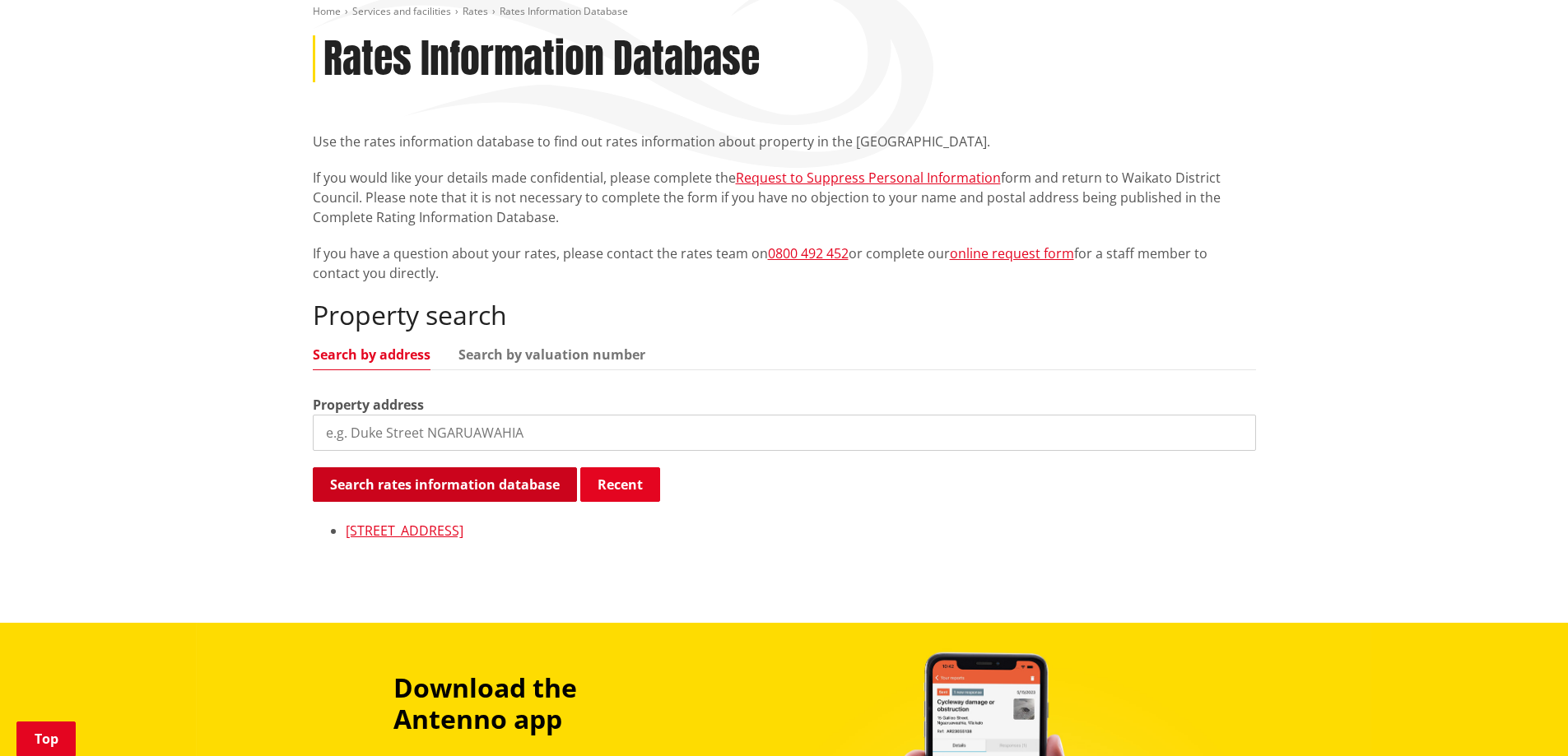
click at [504, 493] on button "Search rates information database" at bounding box center [445, 484] width 264 height 35
click at [431, 436] on input "search" at bounding box center [784, 432] width 943 height 36
type input "111 abingdon place"
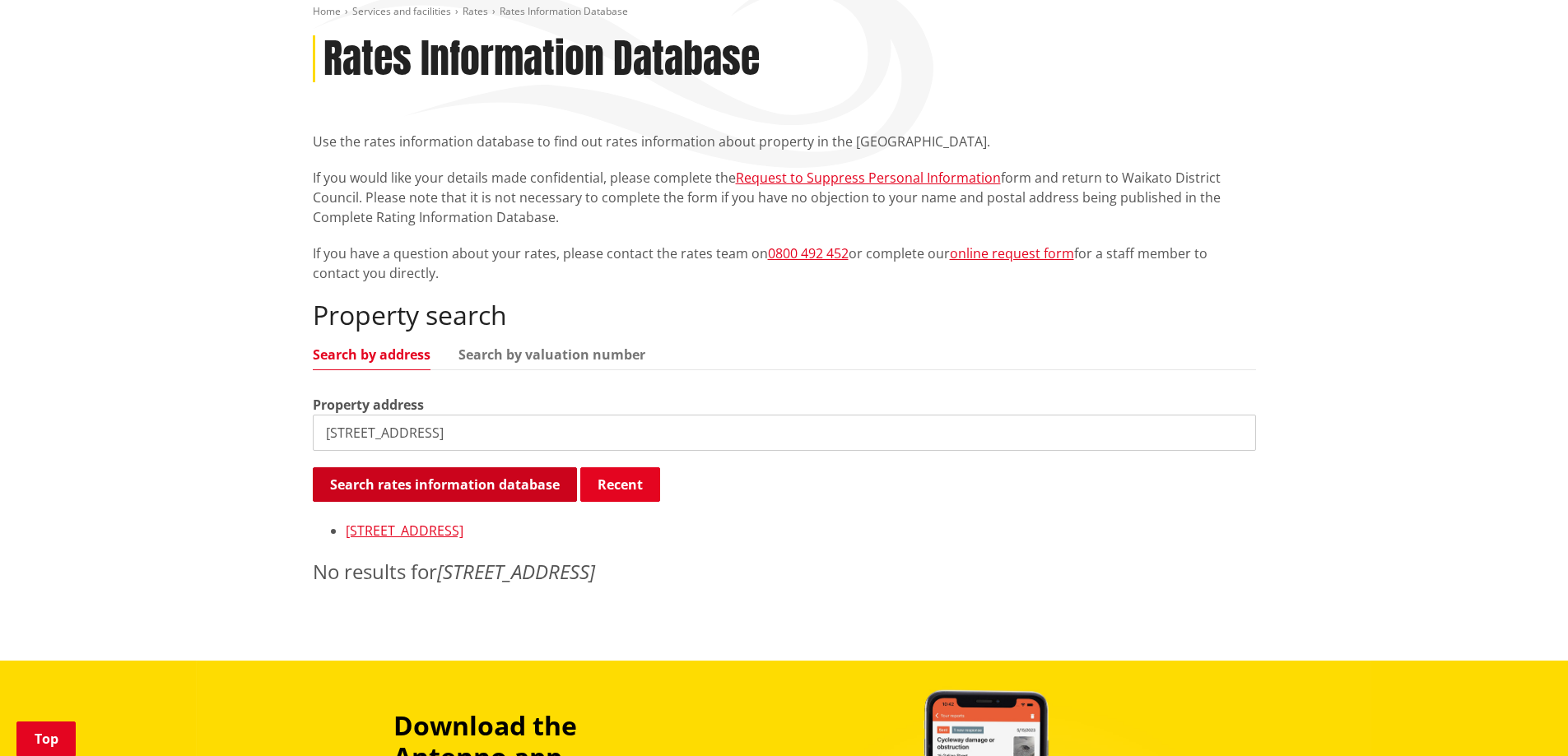
click at [467, 484] on button "Search rates information database" at bounding box center [445, 484] width 264 height 35
click at [558, 341] on div "Property search Search by address Search by valuation number Property address 1…" at bounding box center [784, 442] width 943 height 287
click at [560, 350] on link "Search by valuation number" at bounding box center [552, 355] width 187 height 13
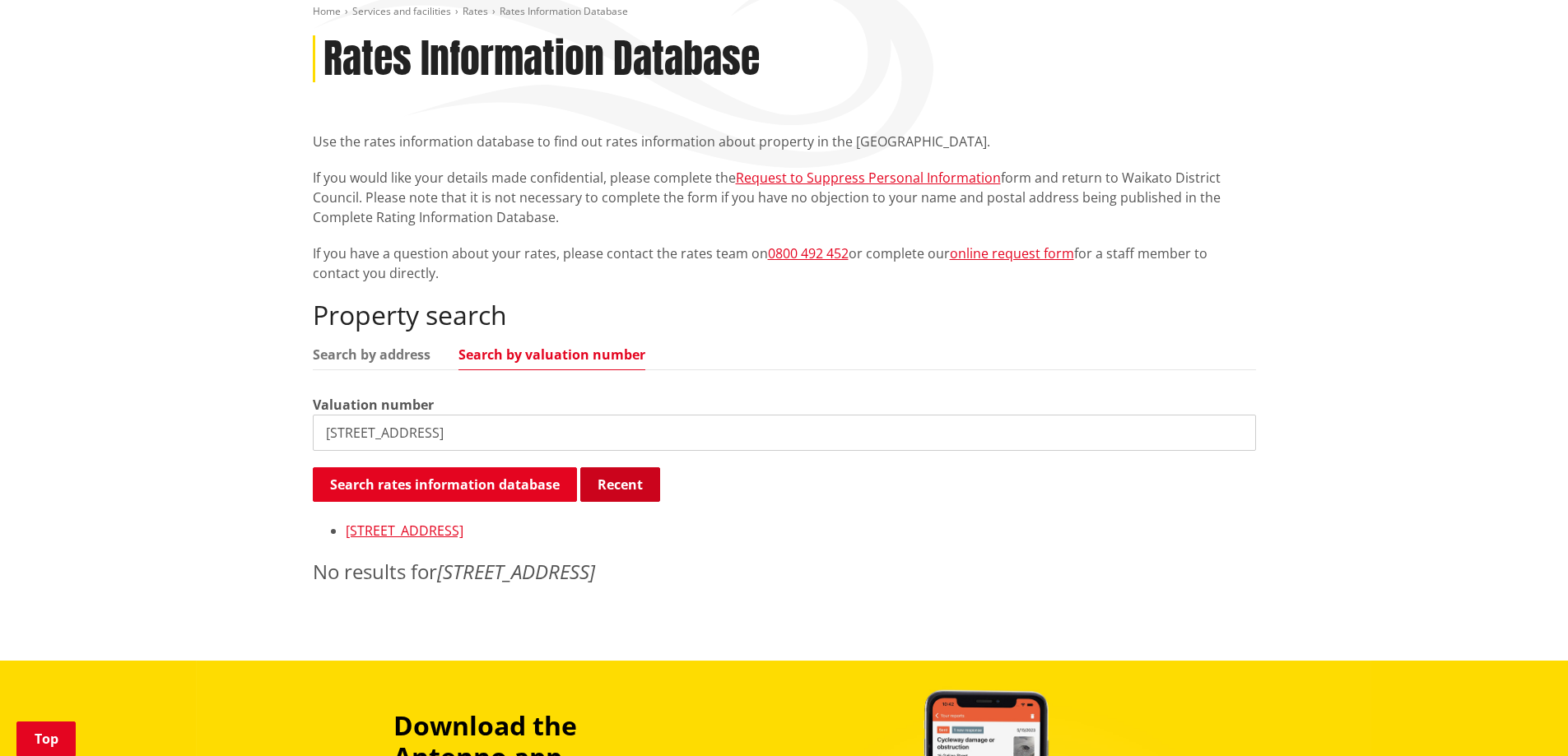
click at [628, 480] on button "Recent" at bounding box center [619, 484] width 79 height 35
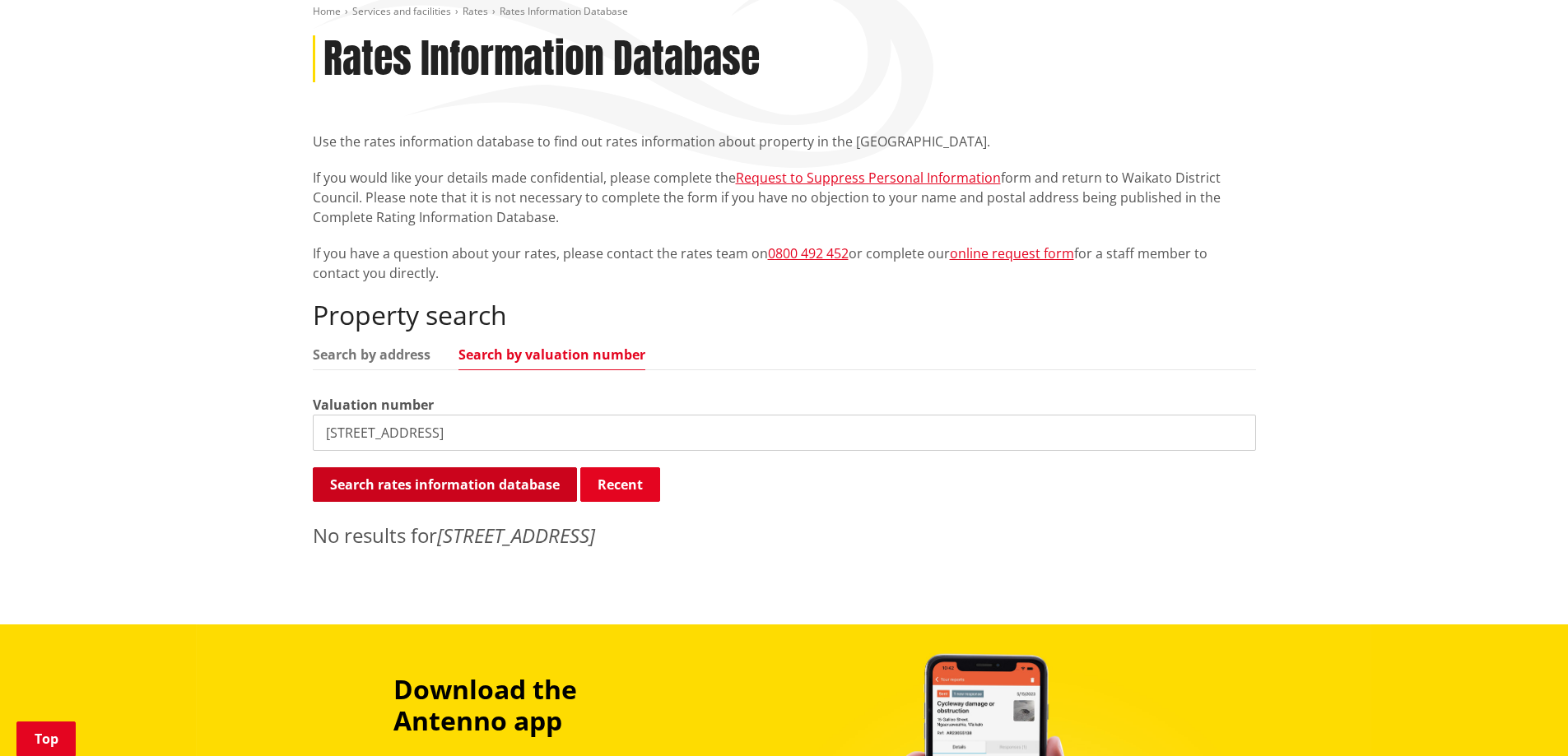
click at [531, 493] on button "Search rates information database" at bounding box center [445, 484] width 264 height 35
click at [366, 352] on link "Search by address" at bounding box center [372, 355] width 118 height 13
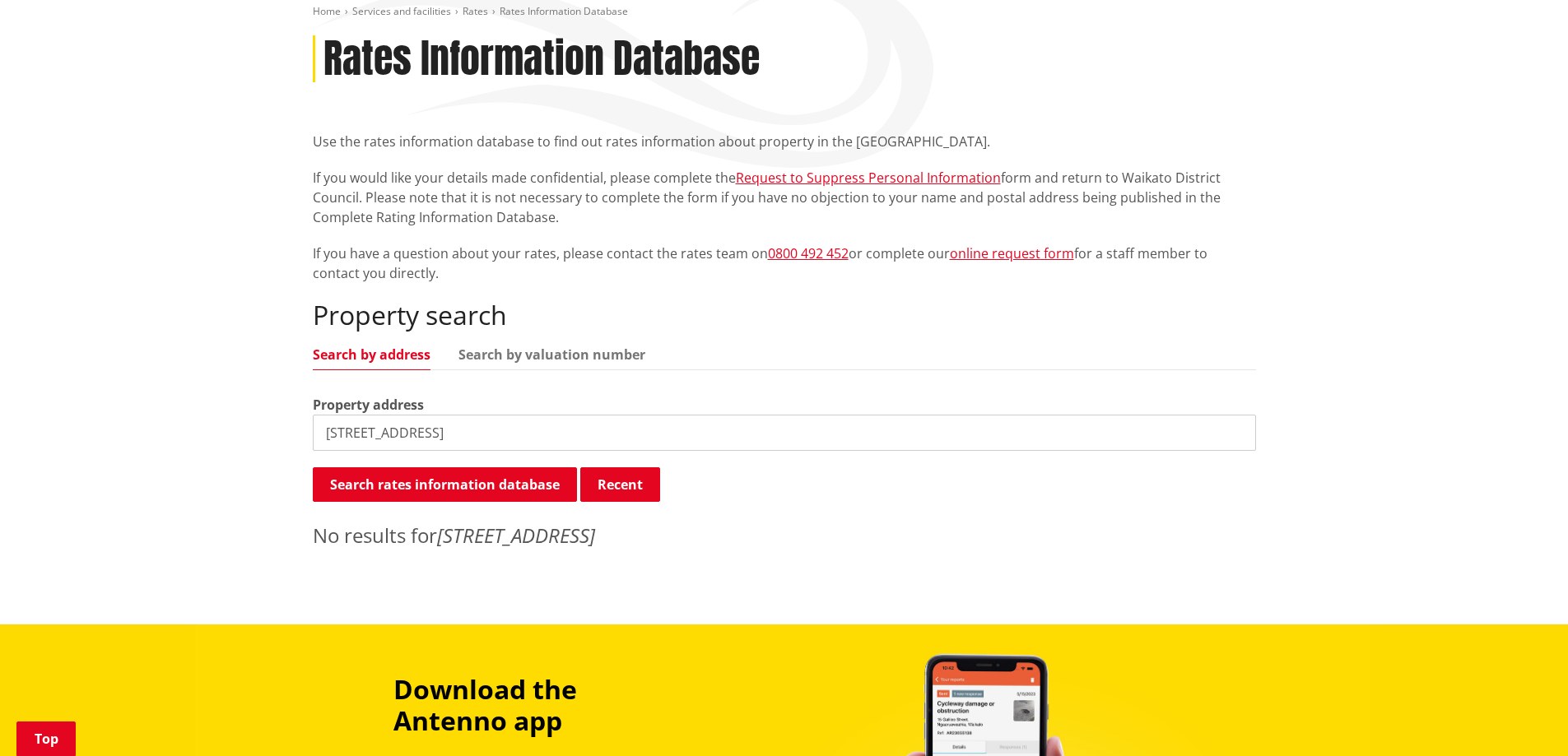
scroll to position [0, 0]
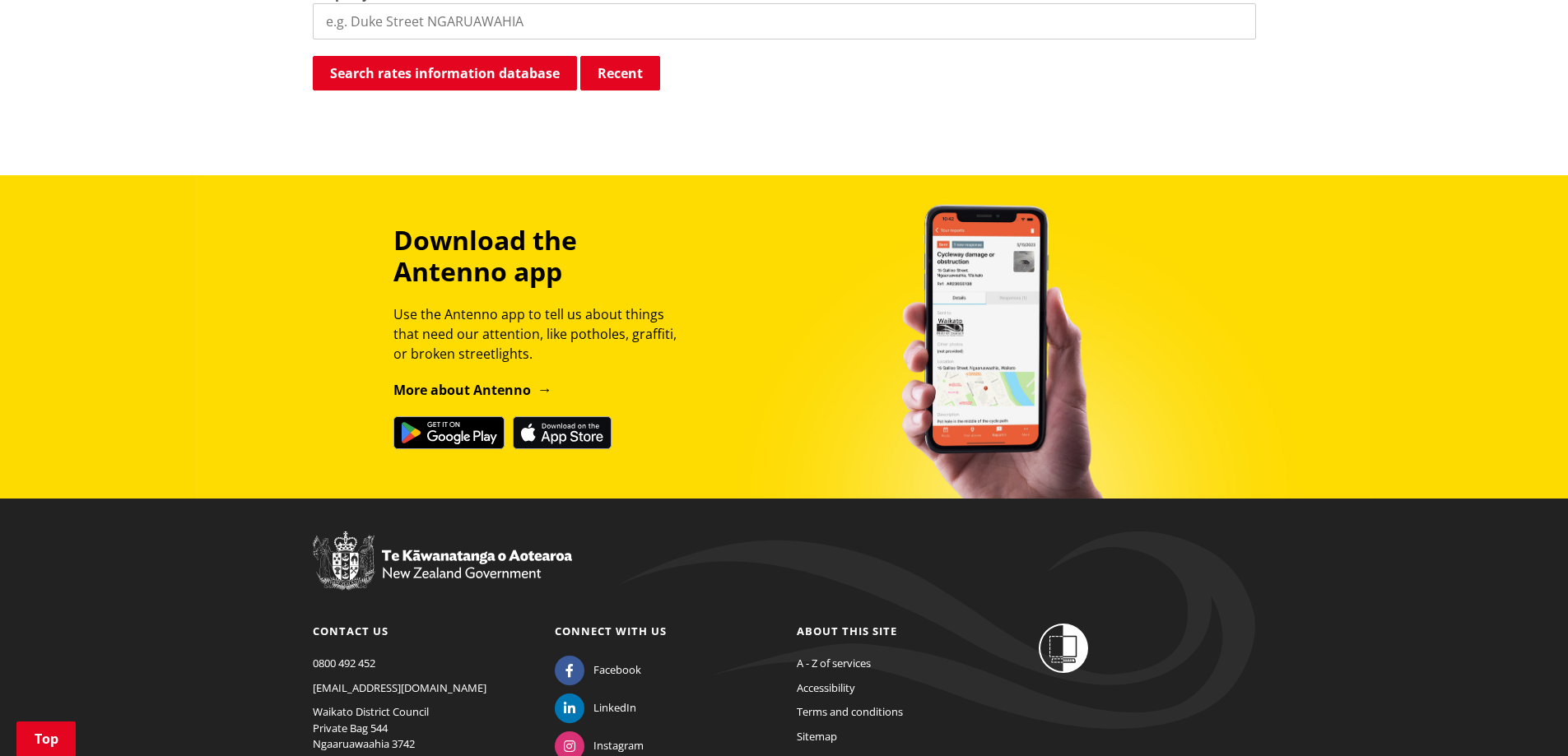
scroll to position [803, 0]
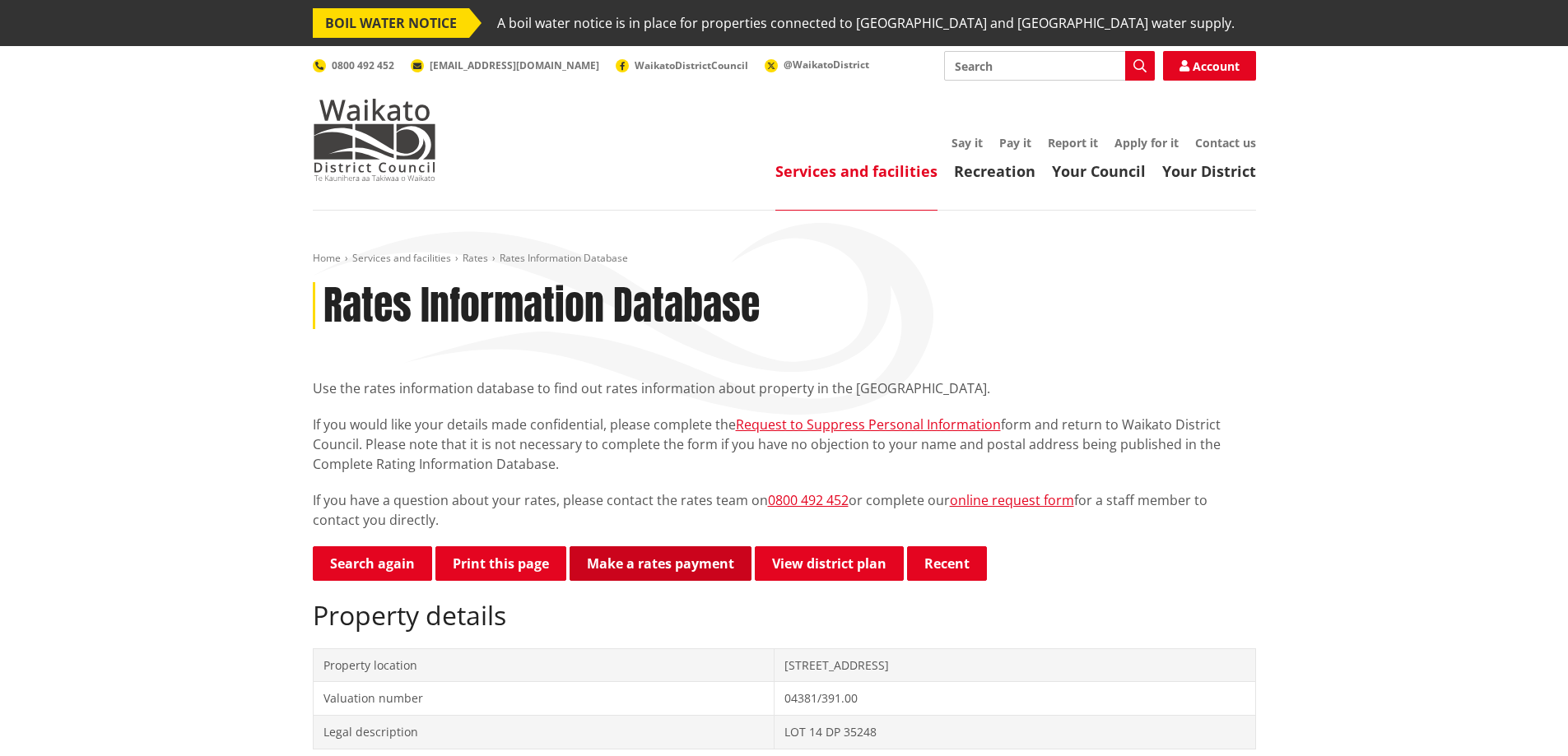
click at [670, 564] on link "Make a rates payment" at bounding box center [660, 563] width 182 height 35
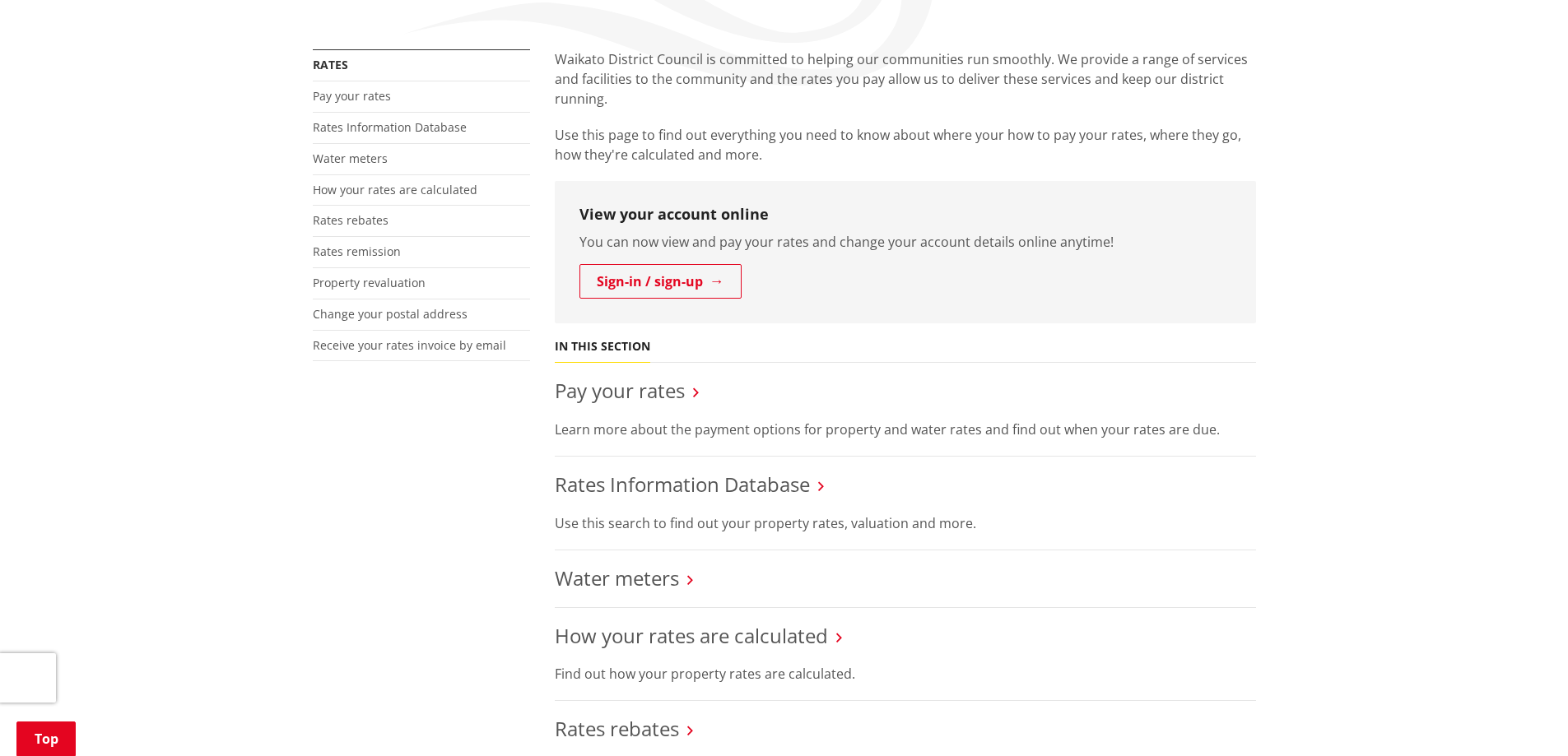
scroll to position [412, 0]
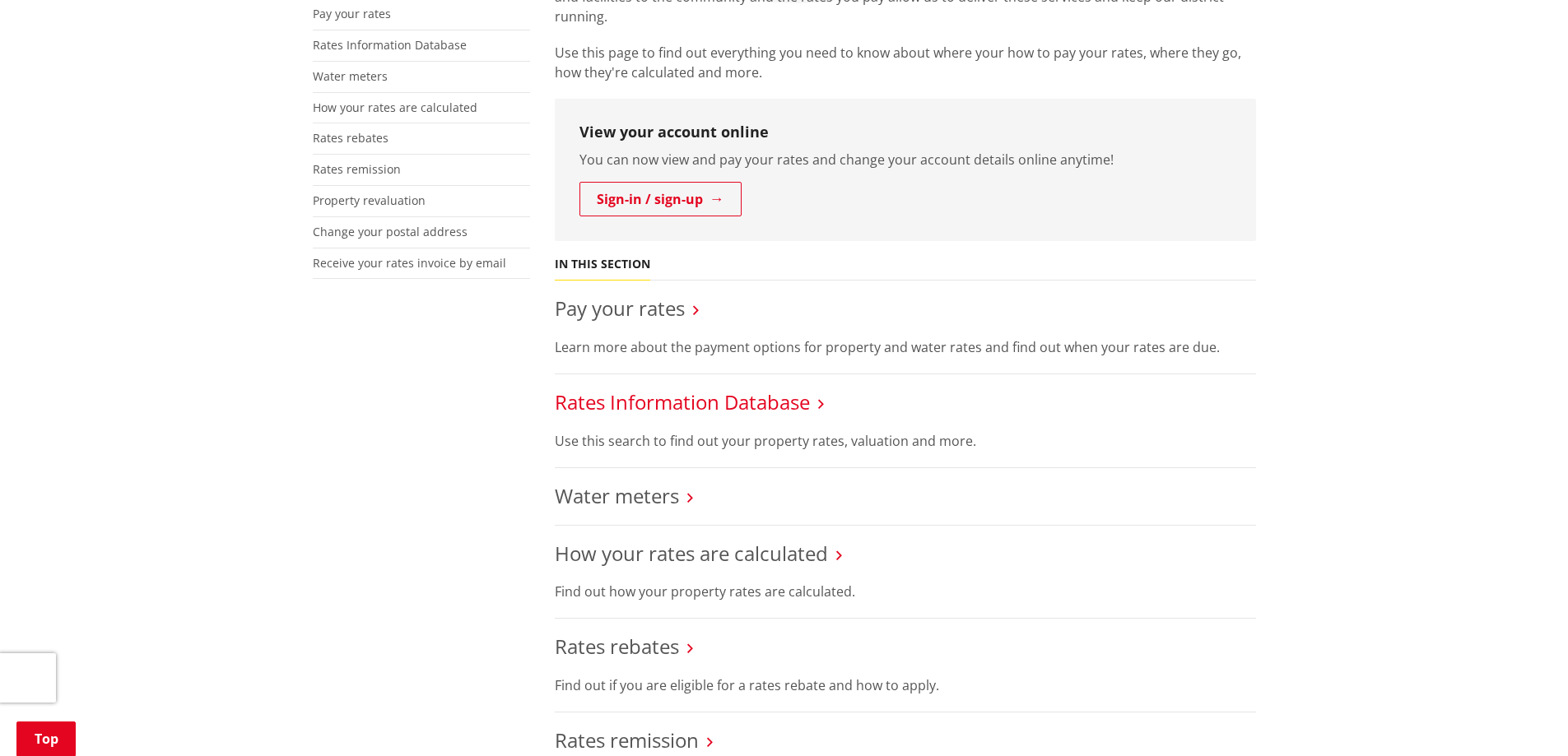
click at [700, 407] on link "Rates Information Database" at bounding box center [682, 401] width 255 height 27
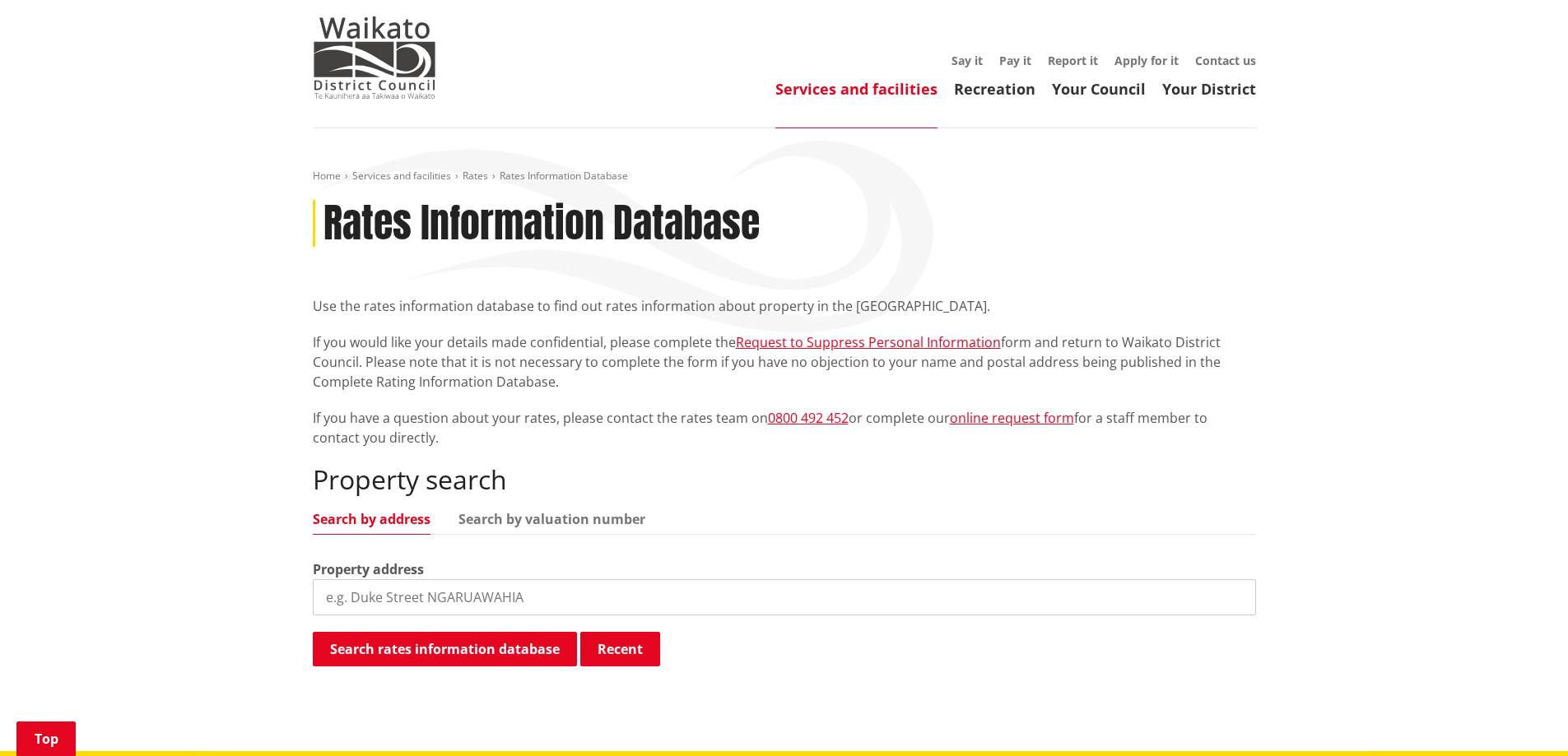
scroll to position [246, 0]
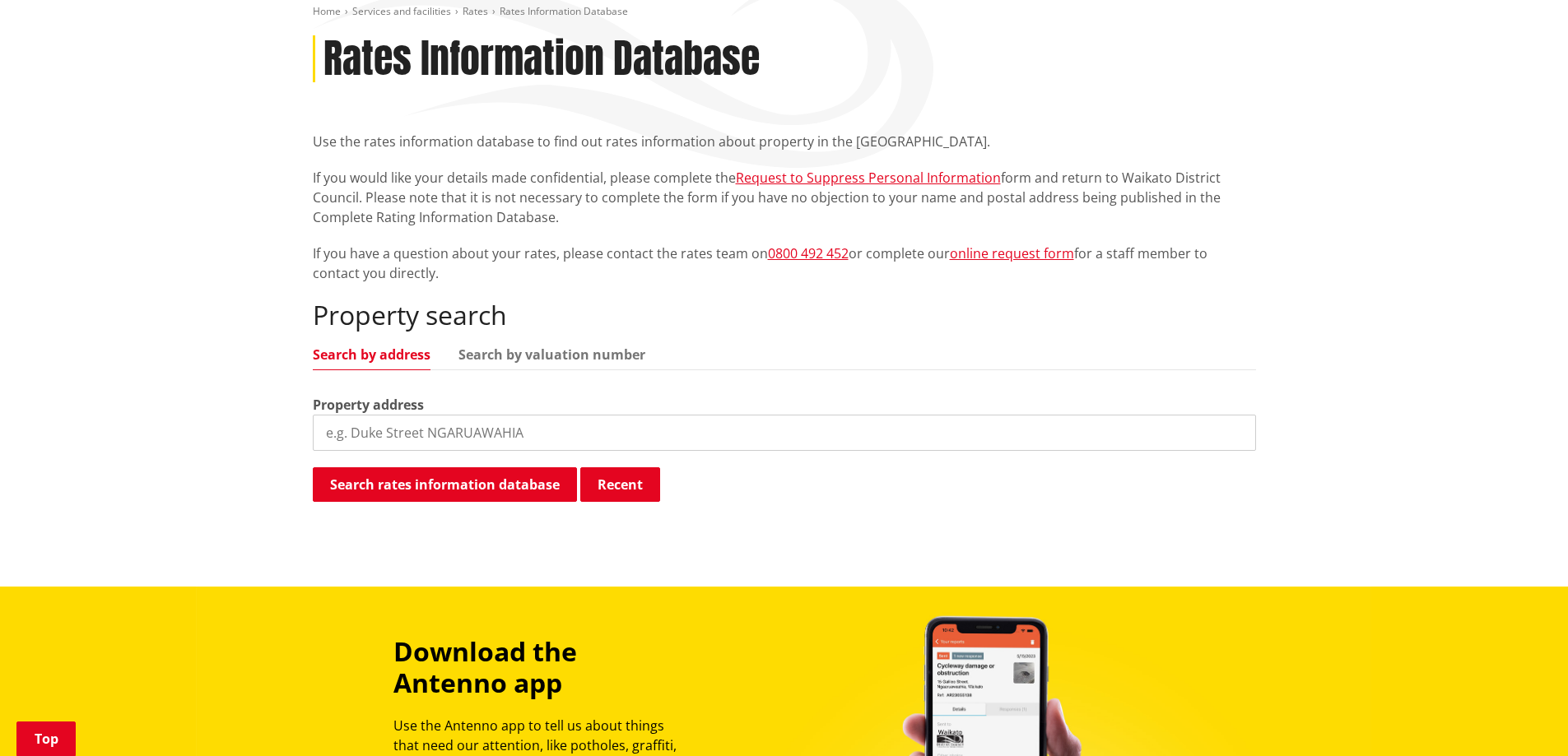
click at [511, 431] on input "search" at bounding box center [784, 432] width 943 height 36
type input "111 [GEOGRAPHIC_DATA]"
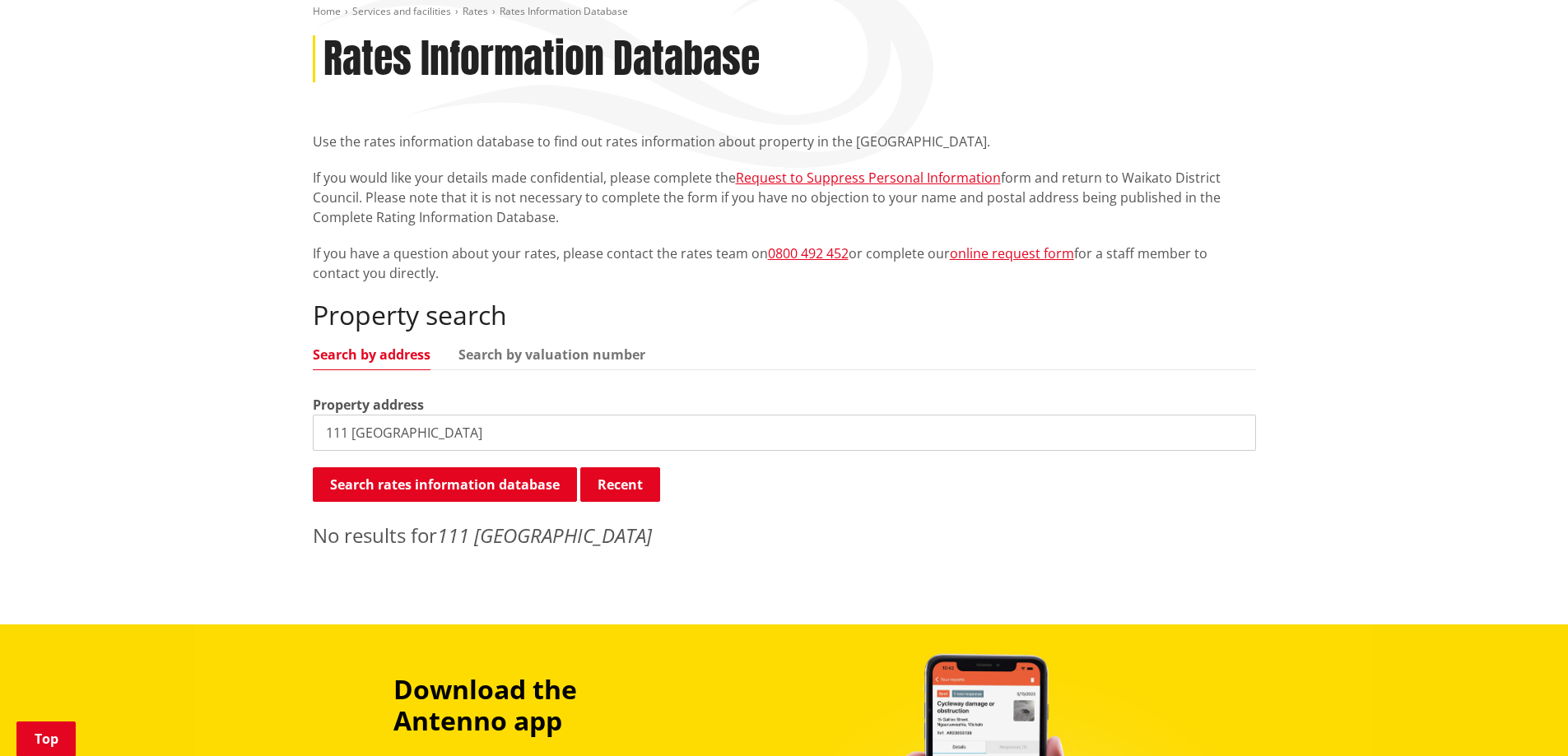
click at [463, 428] on input "111 [GEOGRAPHIC_DATA]" at bounding box center [784, 432] width 943 height 36
click at [431, 440] on input "111 [GEOGRAPHIC_DATA]" at bounding box center [784, 432] width 943 height 36
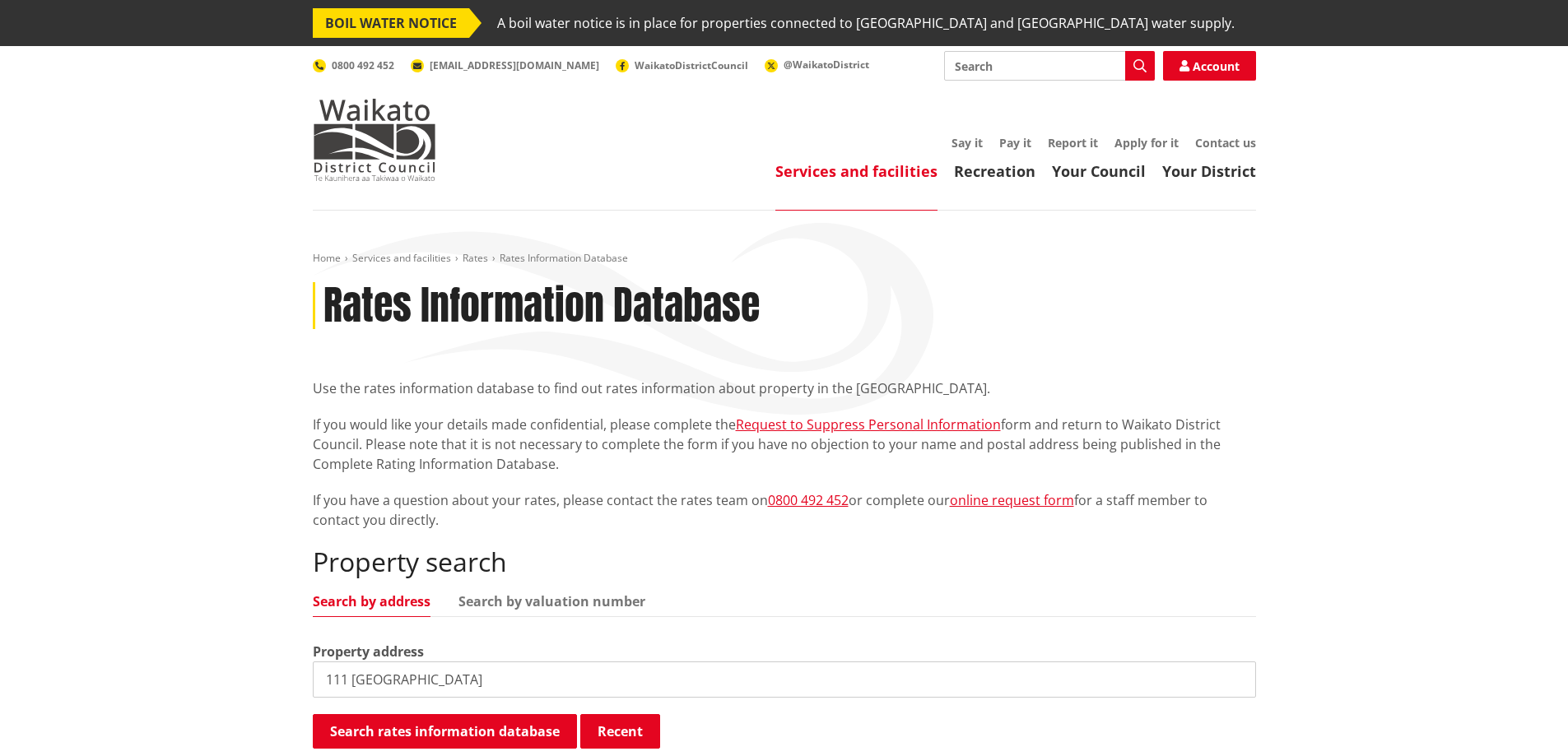
scroll to position [82, 0]
